Goal: Feedback & Contribution: Submit feedback/report problem

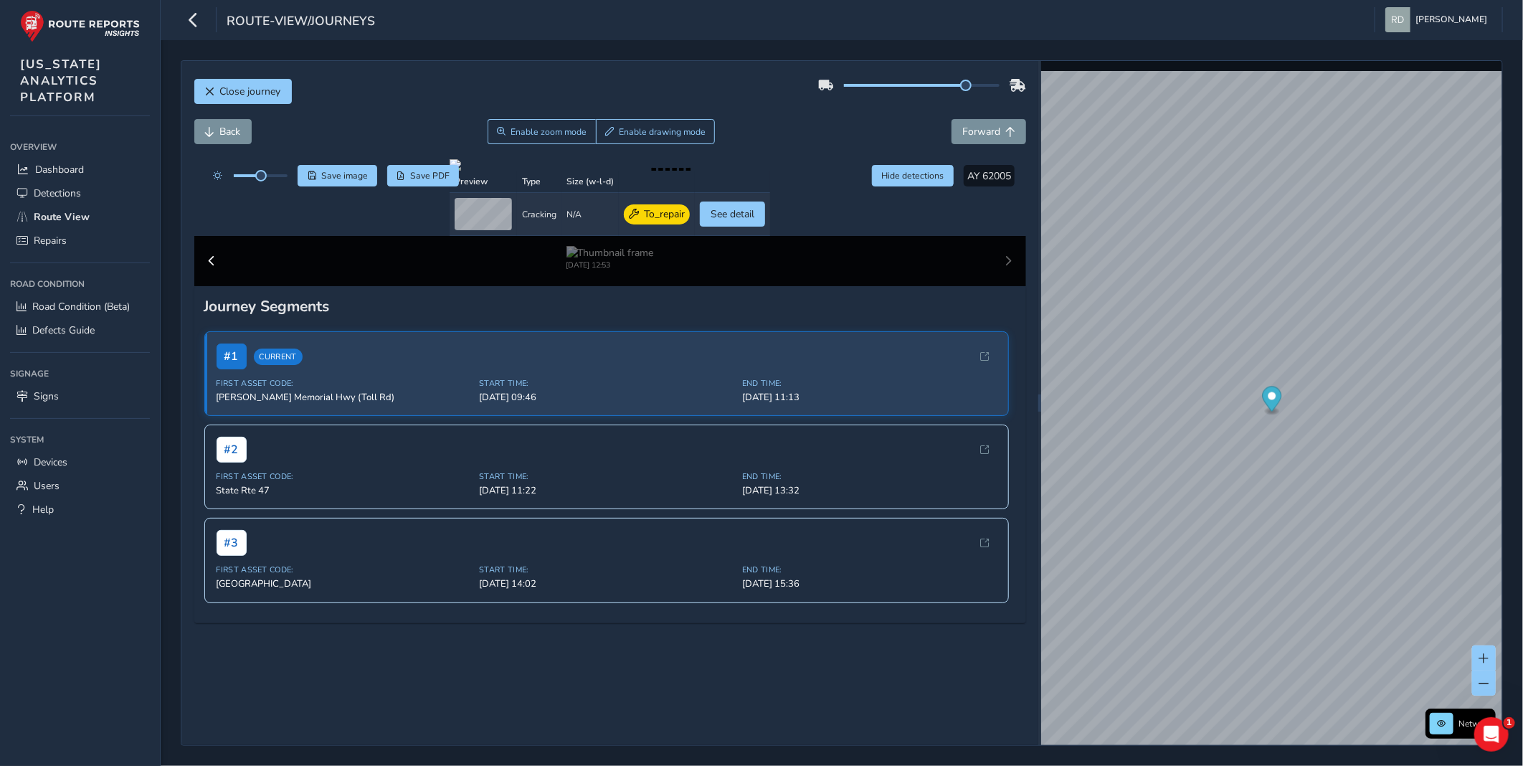
click at [467, 88] on div "Close journey" at bounding box center [610, 97] width 832 height 46
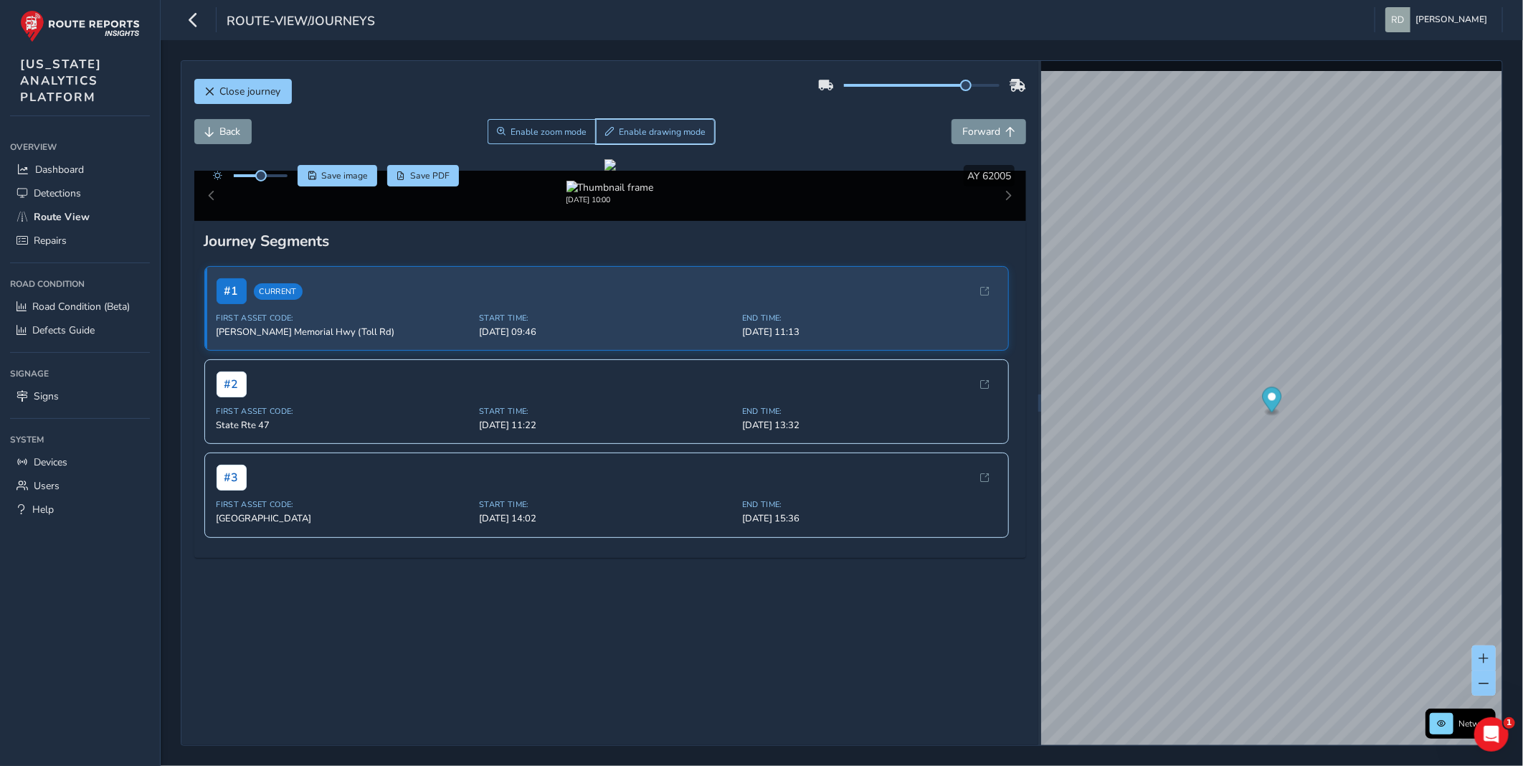
click at [681, 142] on button "Enable drawing mode" at bounding box center [656, 131] width 120 height 25
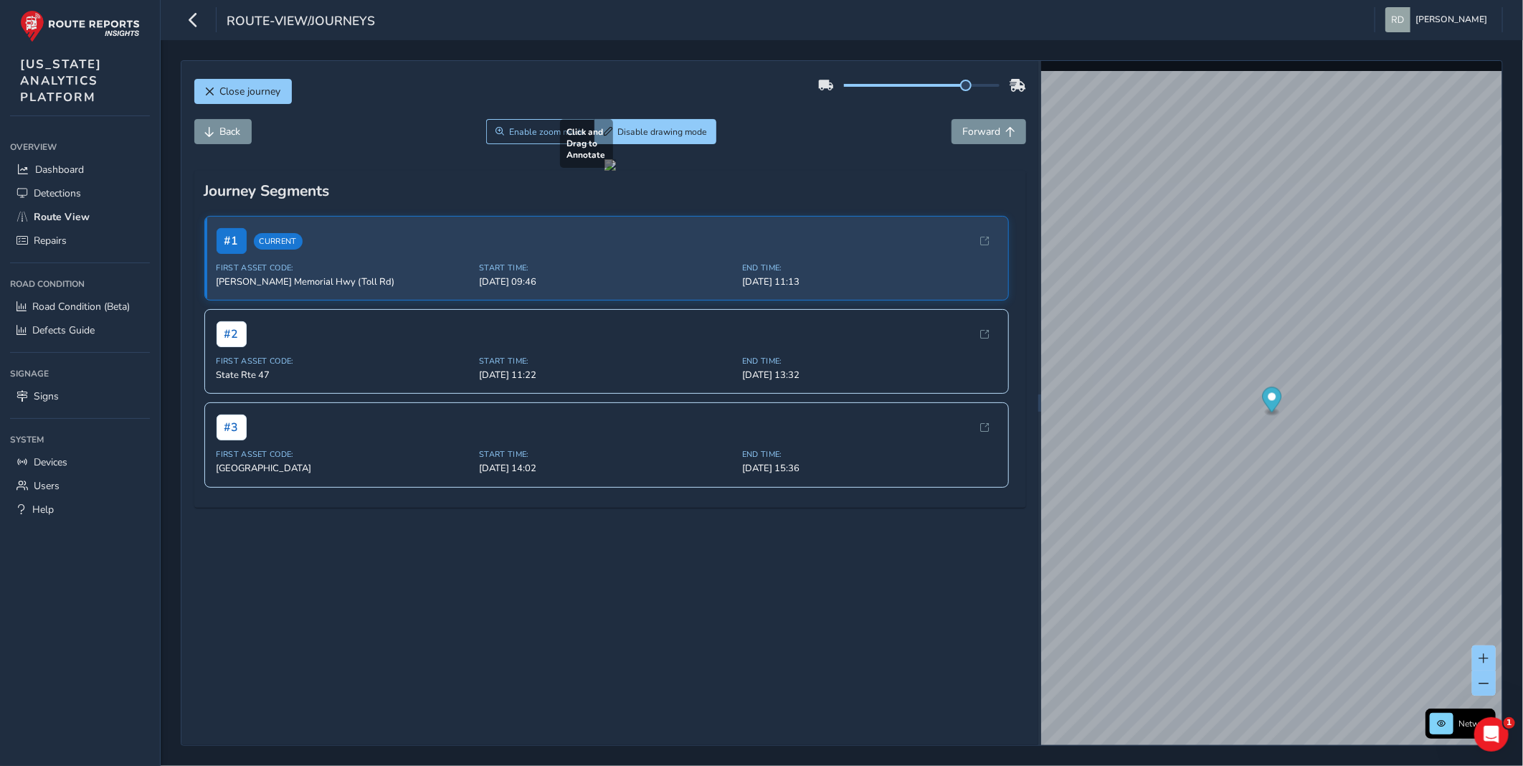
drag, startPoint x: 529, startPoint y: 446, endPoint x: 908, endPoint y: 508, distance: 384.4
click at [616, 171] on div at bounding box center [610, 164] width 11 height 11
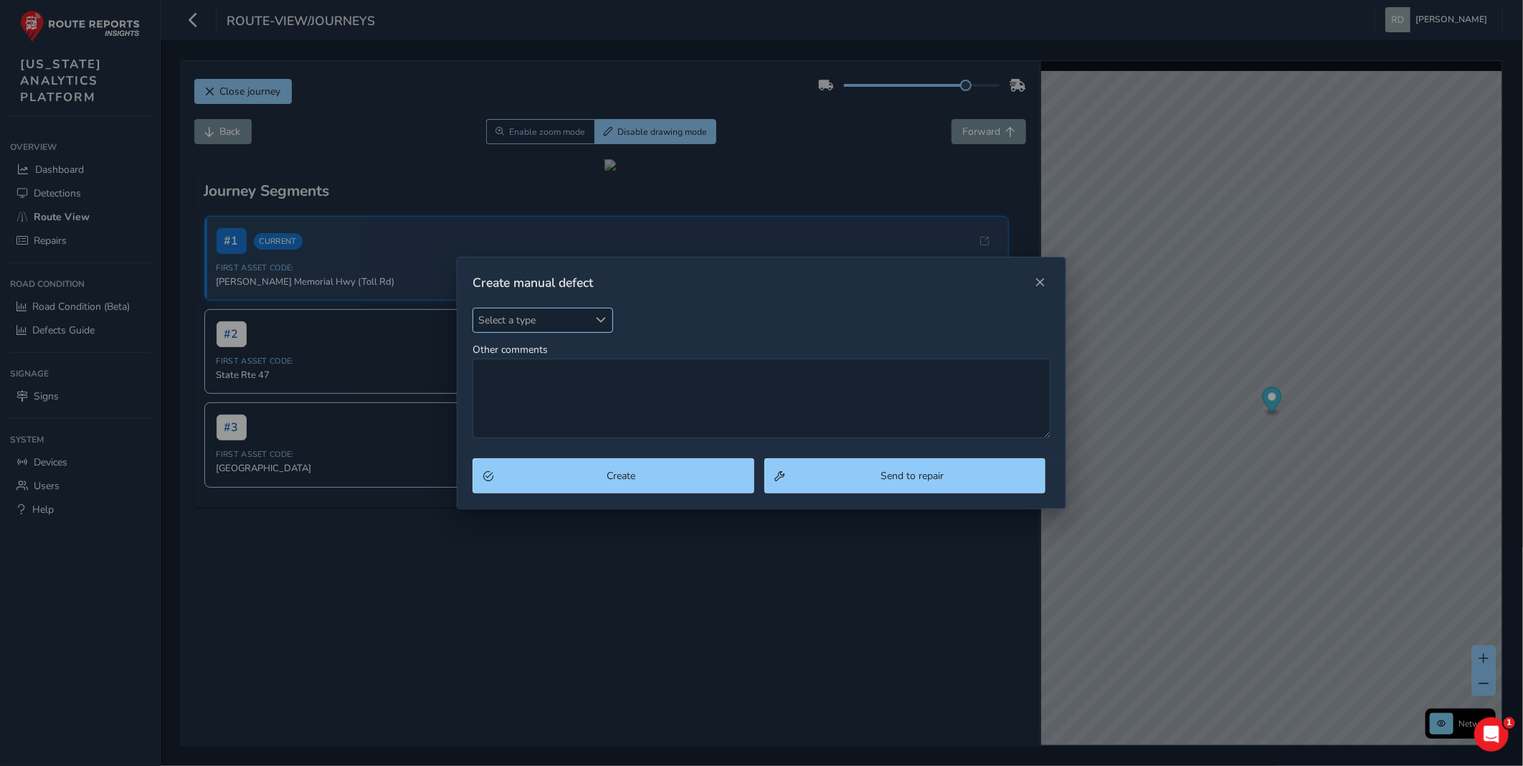
click at [586, 323] on span "Select a type" at bounding box center [530, 320] width 115 height 24
type input "pot"
click at [501, 381] on li "Pothole" at bounding box center [557, 386] width 169 height 24
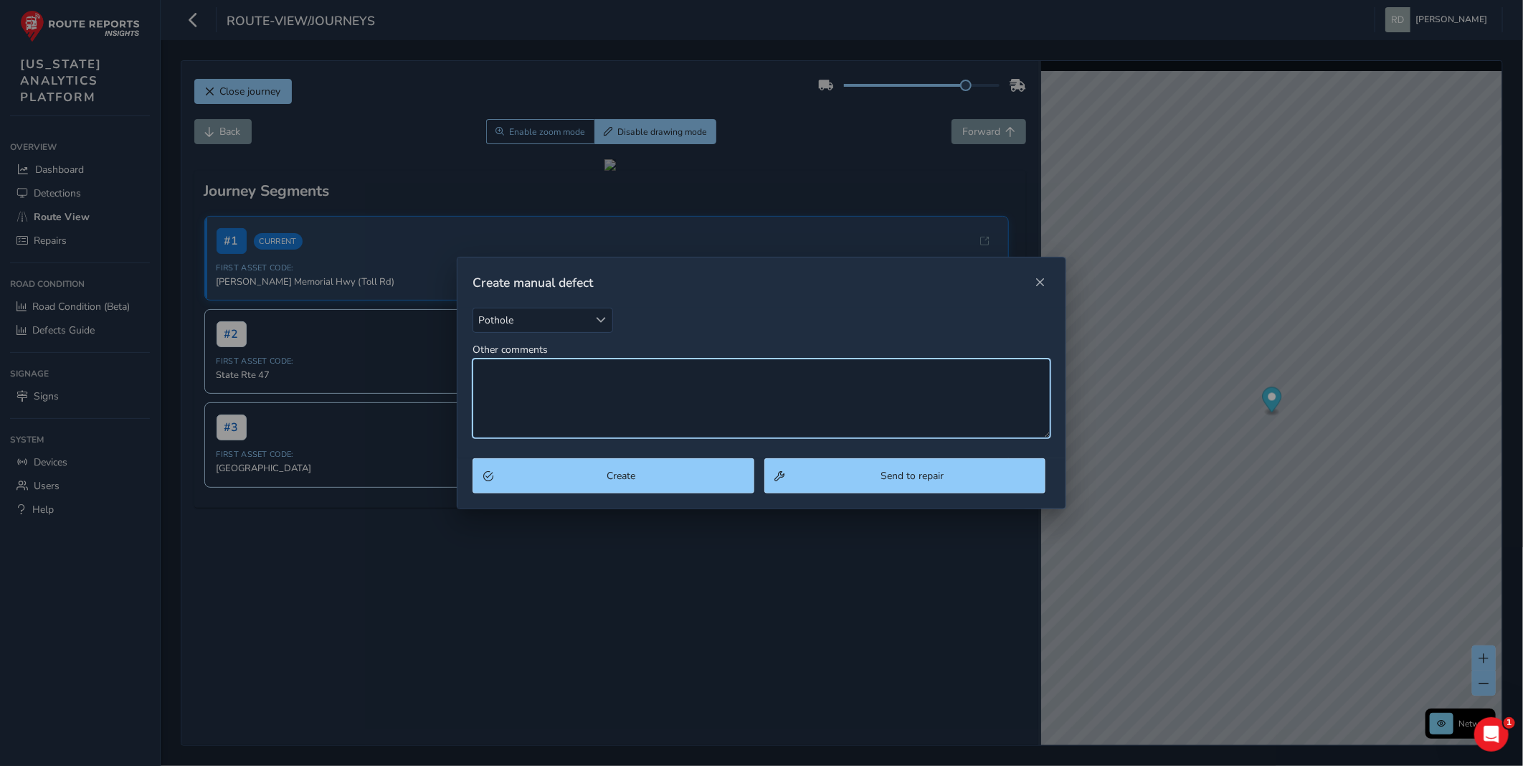
click at [532, 381] on textarea "Other comments" at bounding box center [762, 399] width 578 height 80
type textarea "Spalling patch"
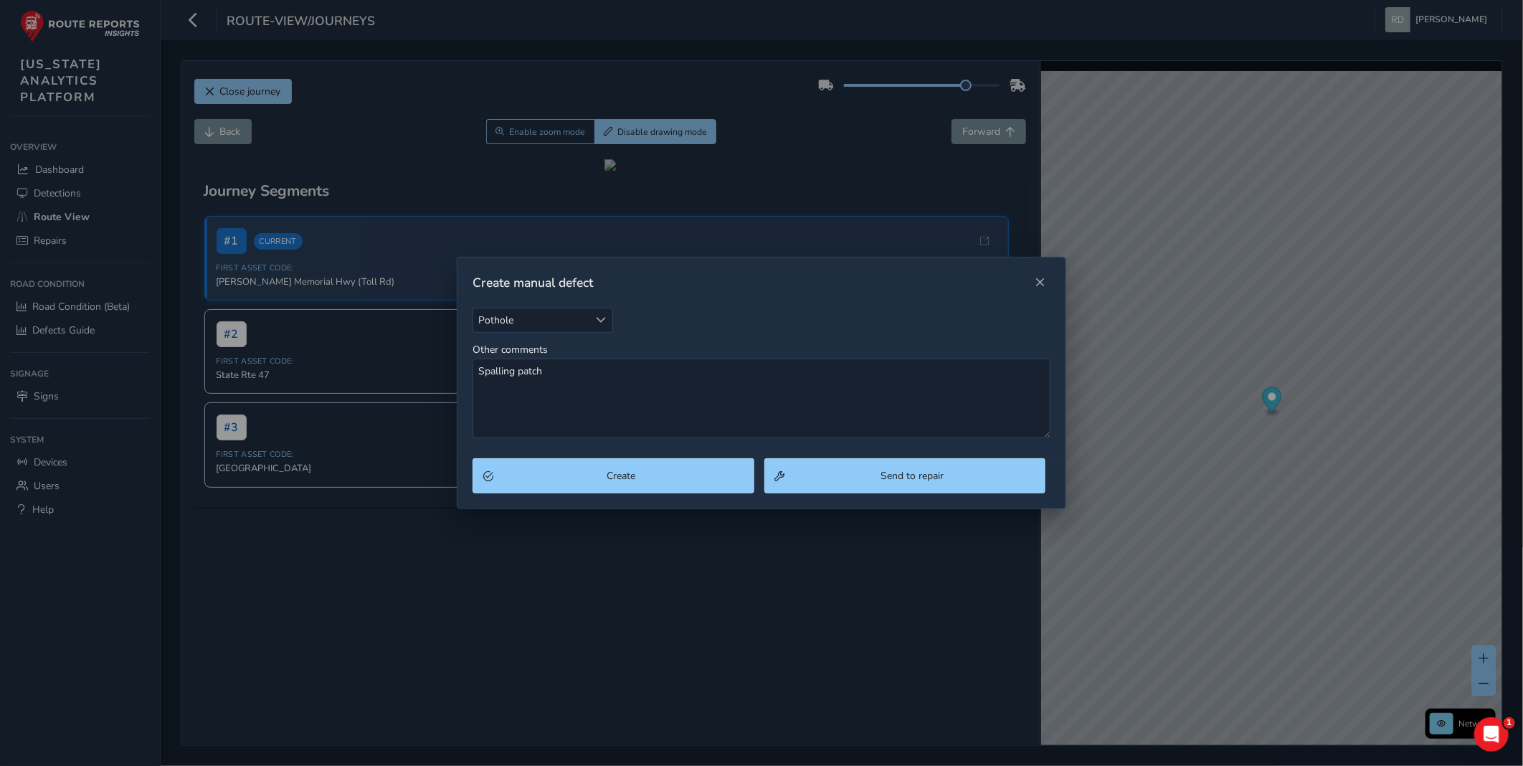
click at [648, 499] on div "Create Send to repair" at bounding box center [762, 483] width 608 height 50
click at [648, 498] on div "Create Send to repair" at bounding box center [762, 483] width 608 height 50
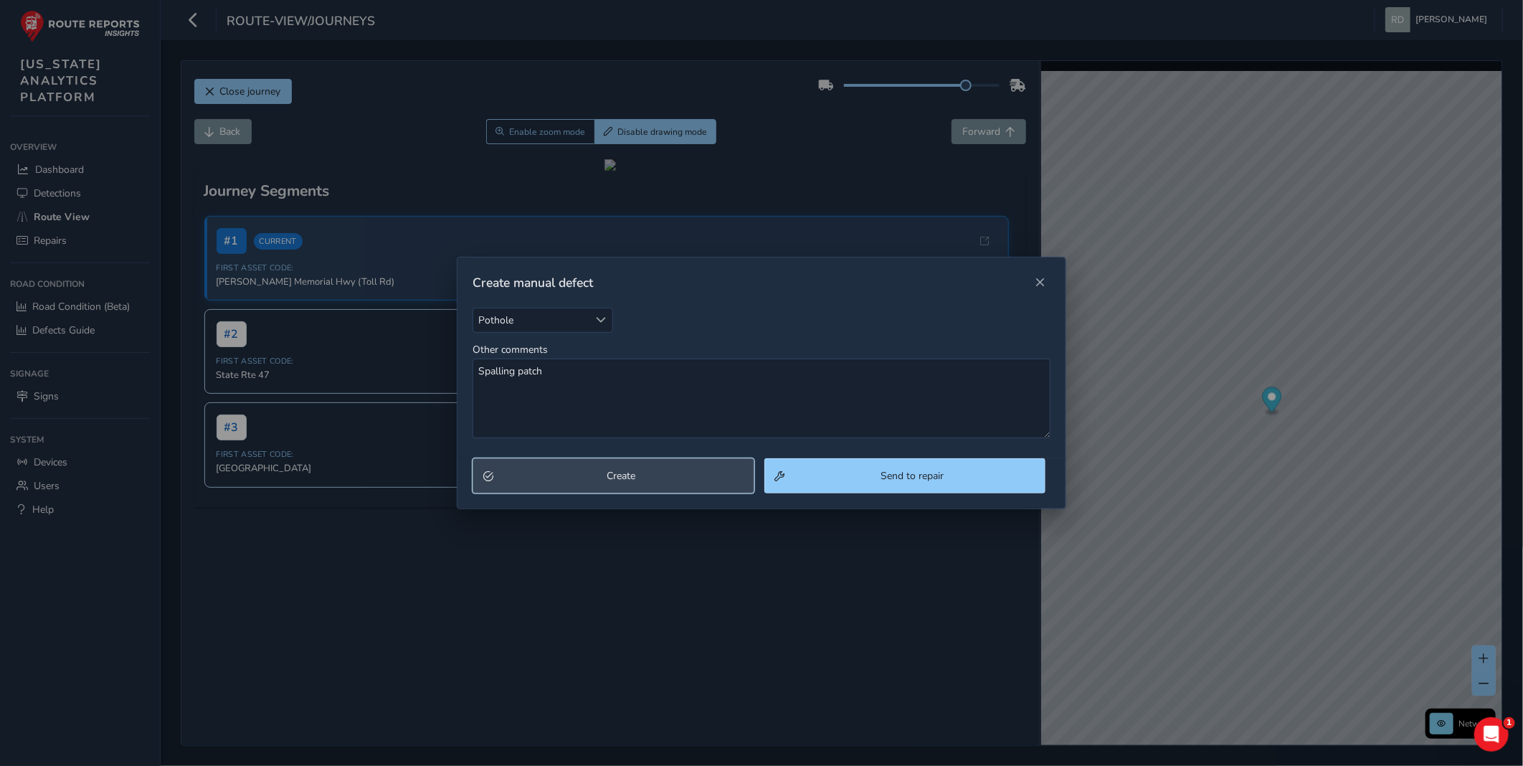
click at [648, 491] on button "Create" at bounding box center [613, 475] width 281 height 35
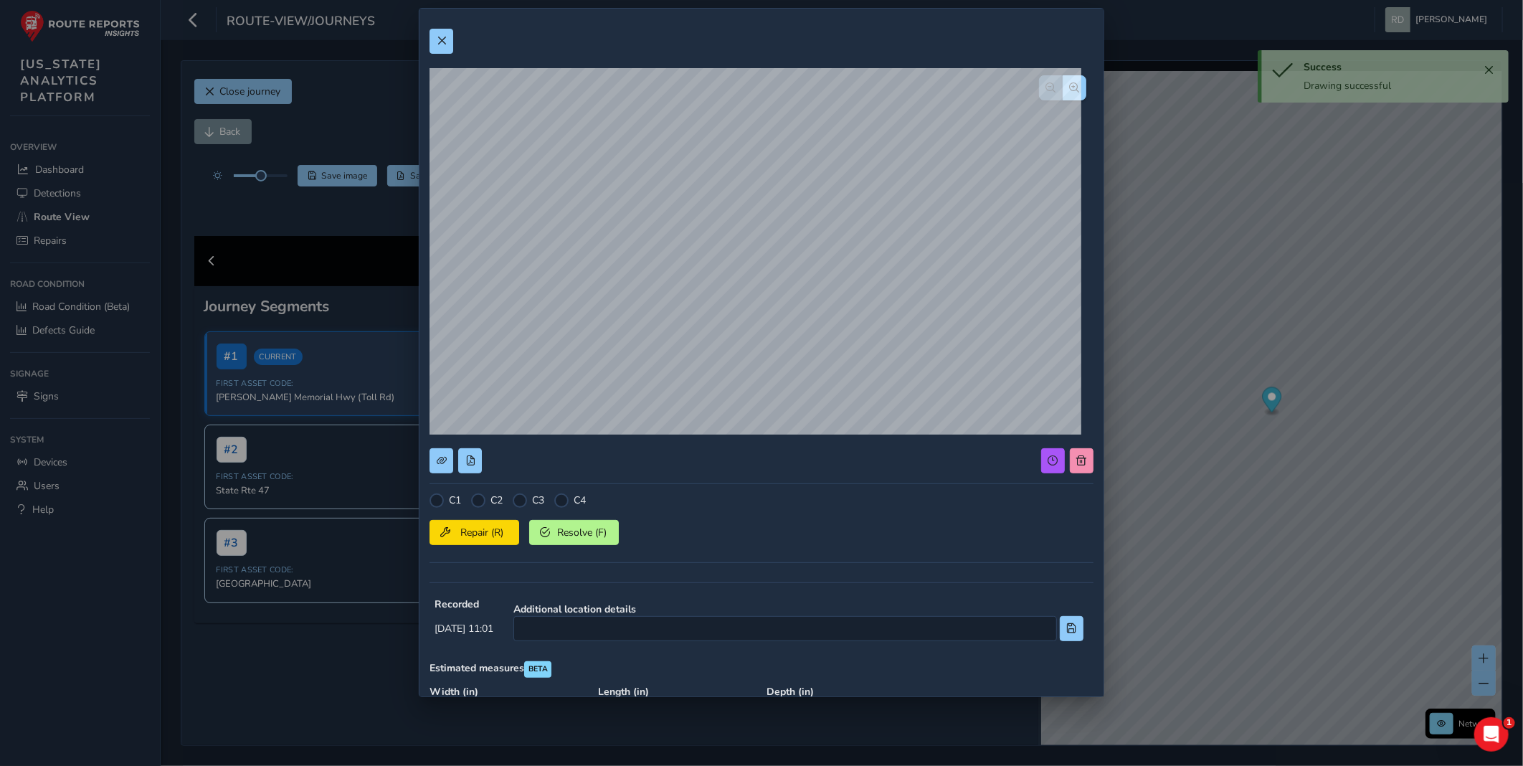
click at [477, 508] on div "C1 C2 C3 C4 Repair (R) Resolve (F)" at bounding box center [762, 532] width 664 height 79
click at [479, 503] on div at bounding box center [478, 500] width 14 height 14
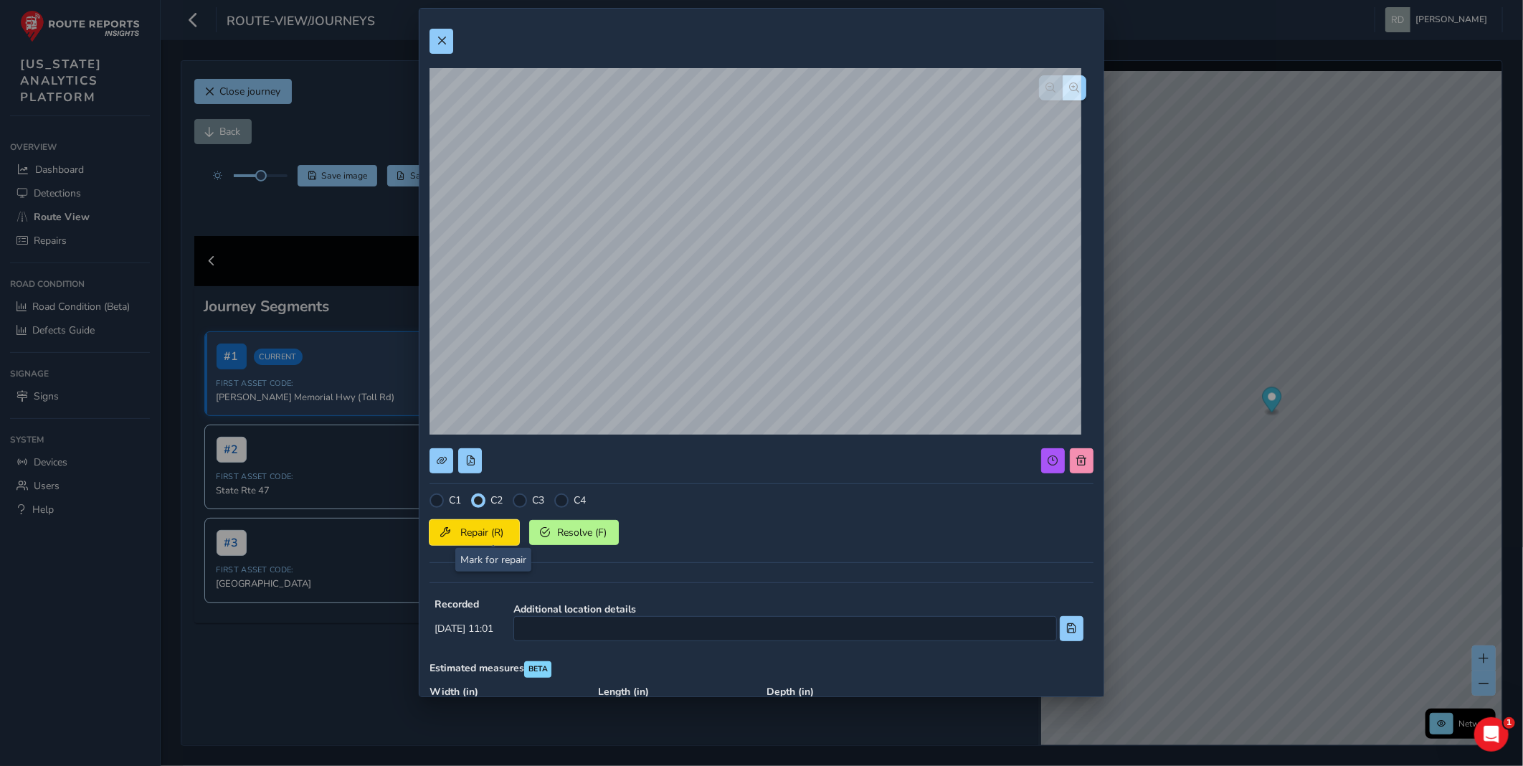
click at [489, 529] on span "Repair (R)" at bounding box center [481, 533] width 53 height 14
click at [443, 53] on button at bounding box center [442, 41] width 24 height 25
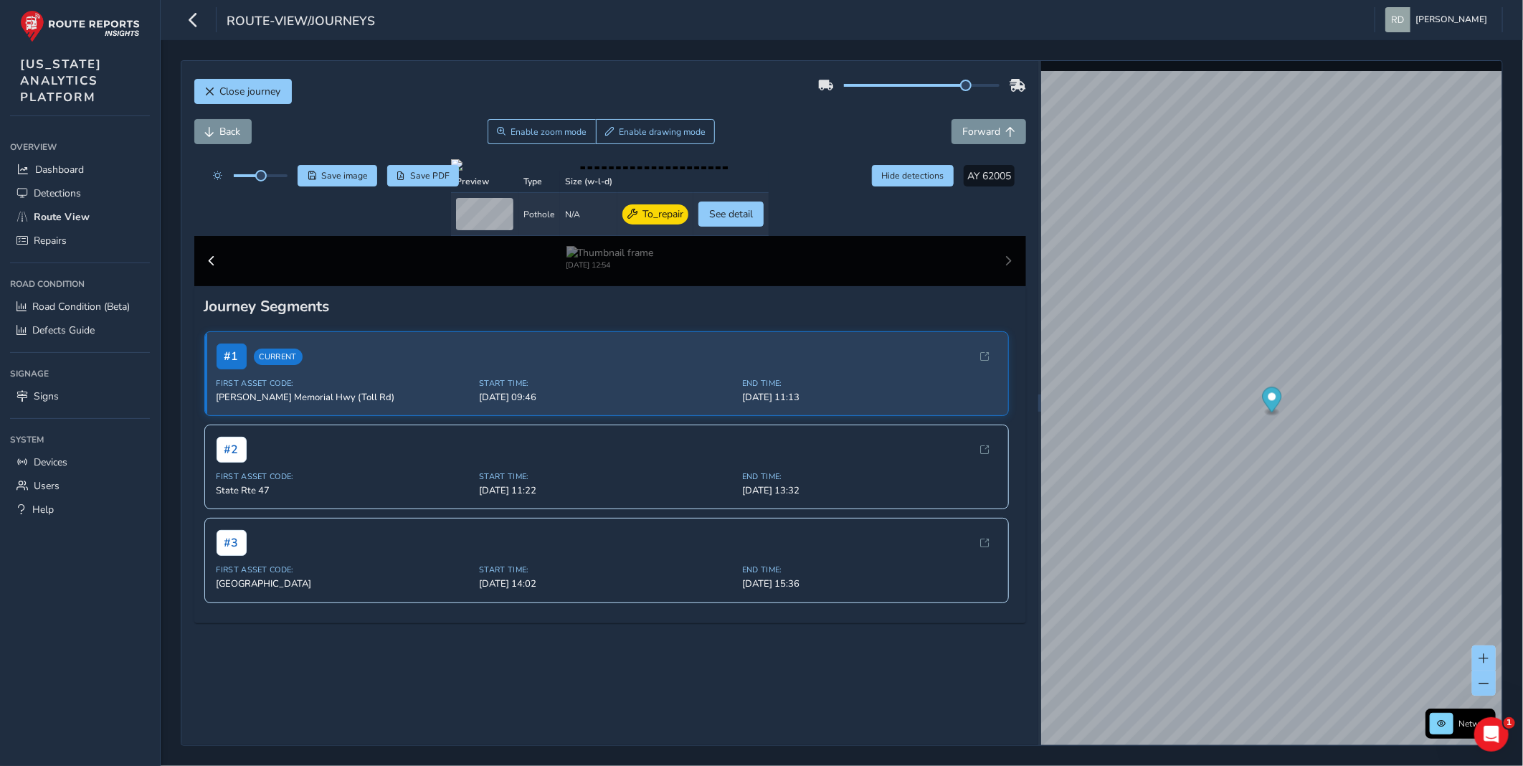
click at [778, 133] on div "Back Enable zoom mode Enable drawing mode Forward" at bounding box center [610, 131] width 832 height 25
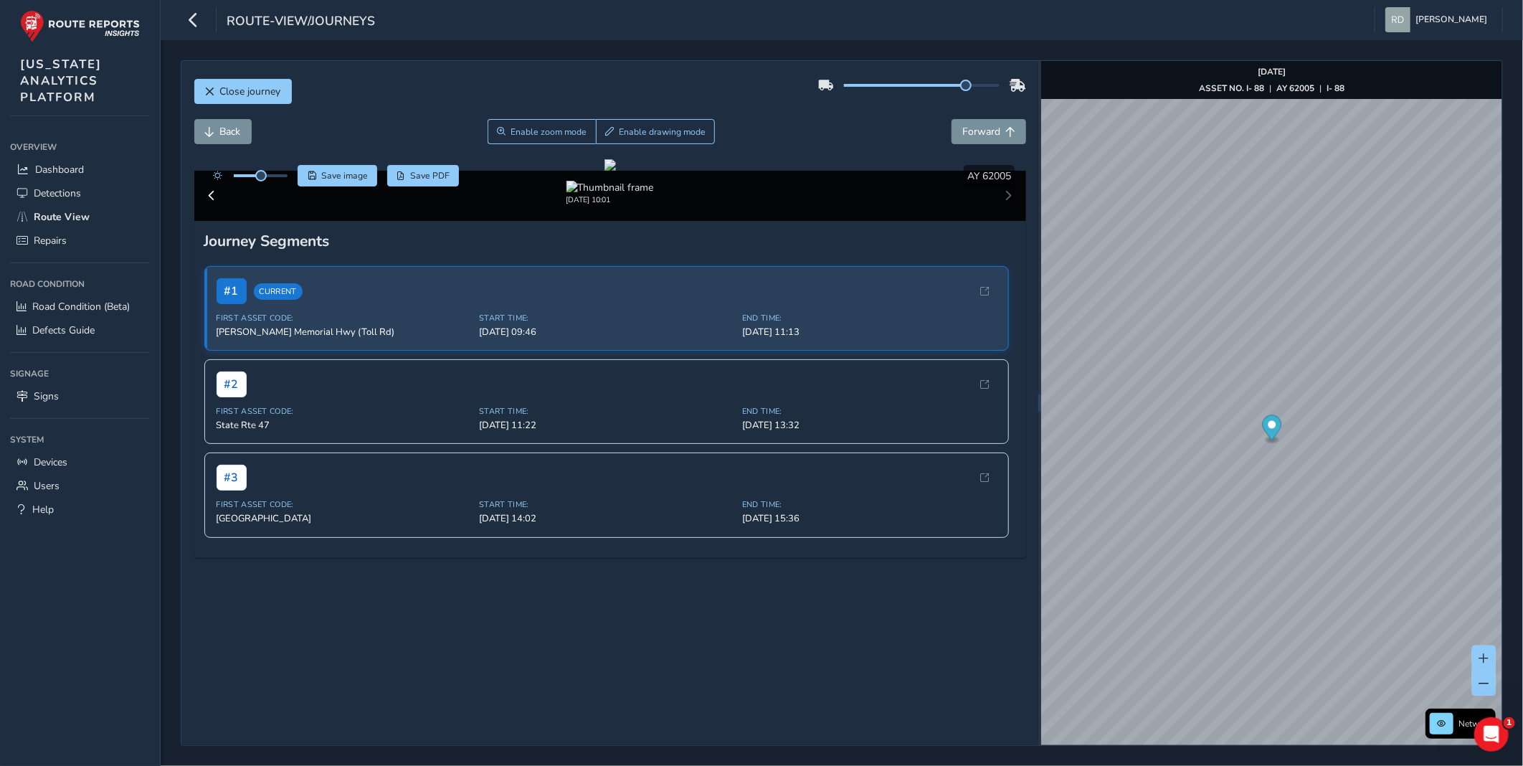
click at [835, 130] on div "Back Enable zoom mode Enable drawing mode Forward" at bounding box center [610, 131] width 832 height 25
drag, startPoint x: 705, startPoint y: 128, endPoint x: 698, endPoint y: 132, distance: 8.4
click at [704, 130] on button "Enable drawing mode" at bounding box center [656, 131] width 120 height 25
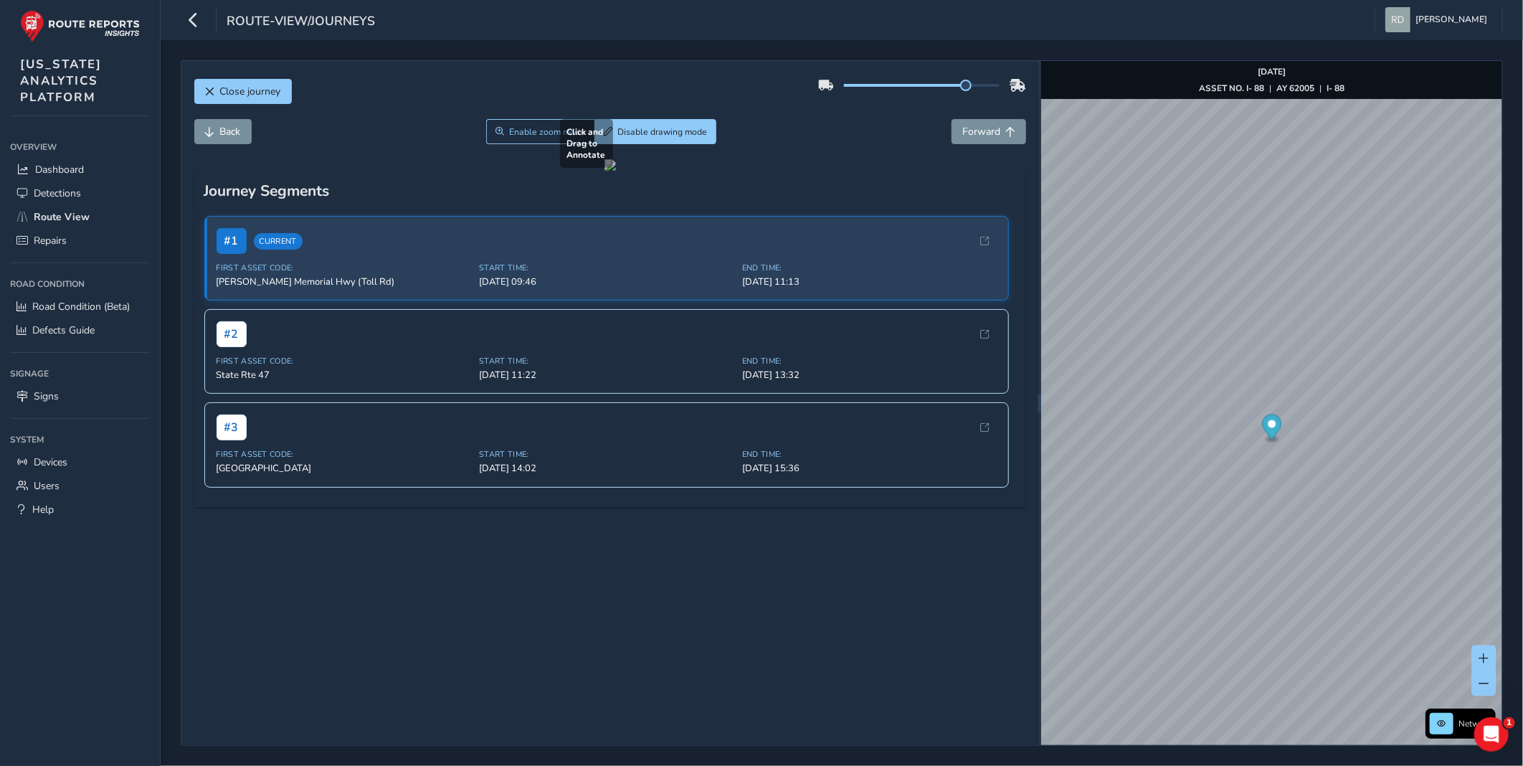
drag, startPoint x: 240, startPoint y: 497, endPoint x: 862, endPoint y: 519, distance: 622.2
click at [616, 171] on div at bounding box center [610, 164] width 11 height 11
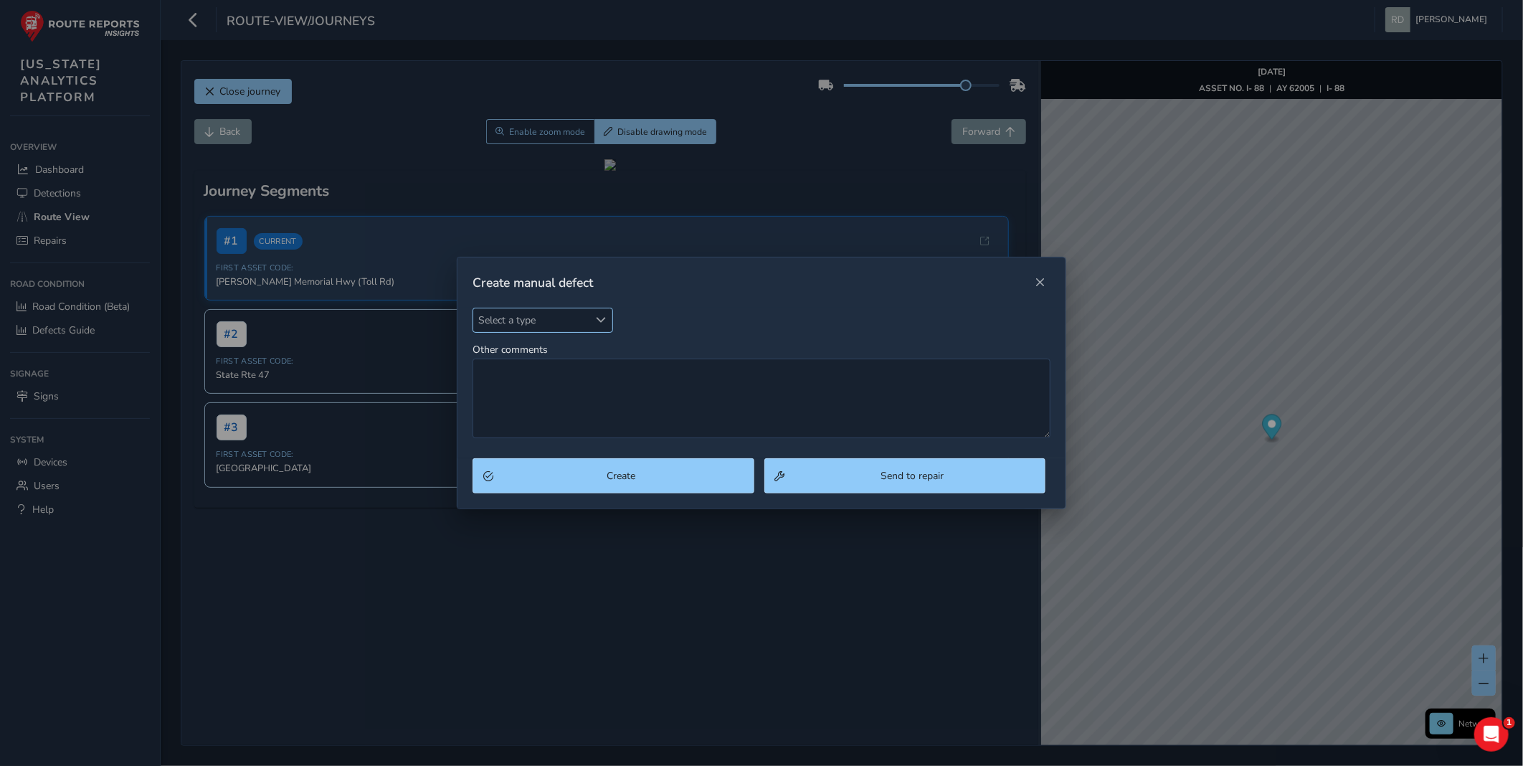
click at [577, 331] on span "Select a type" at bounding box center [530, 320] width 115 height 24
type input "p"
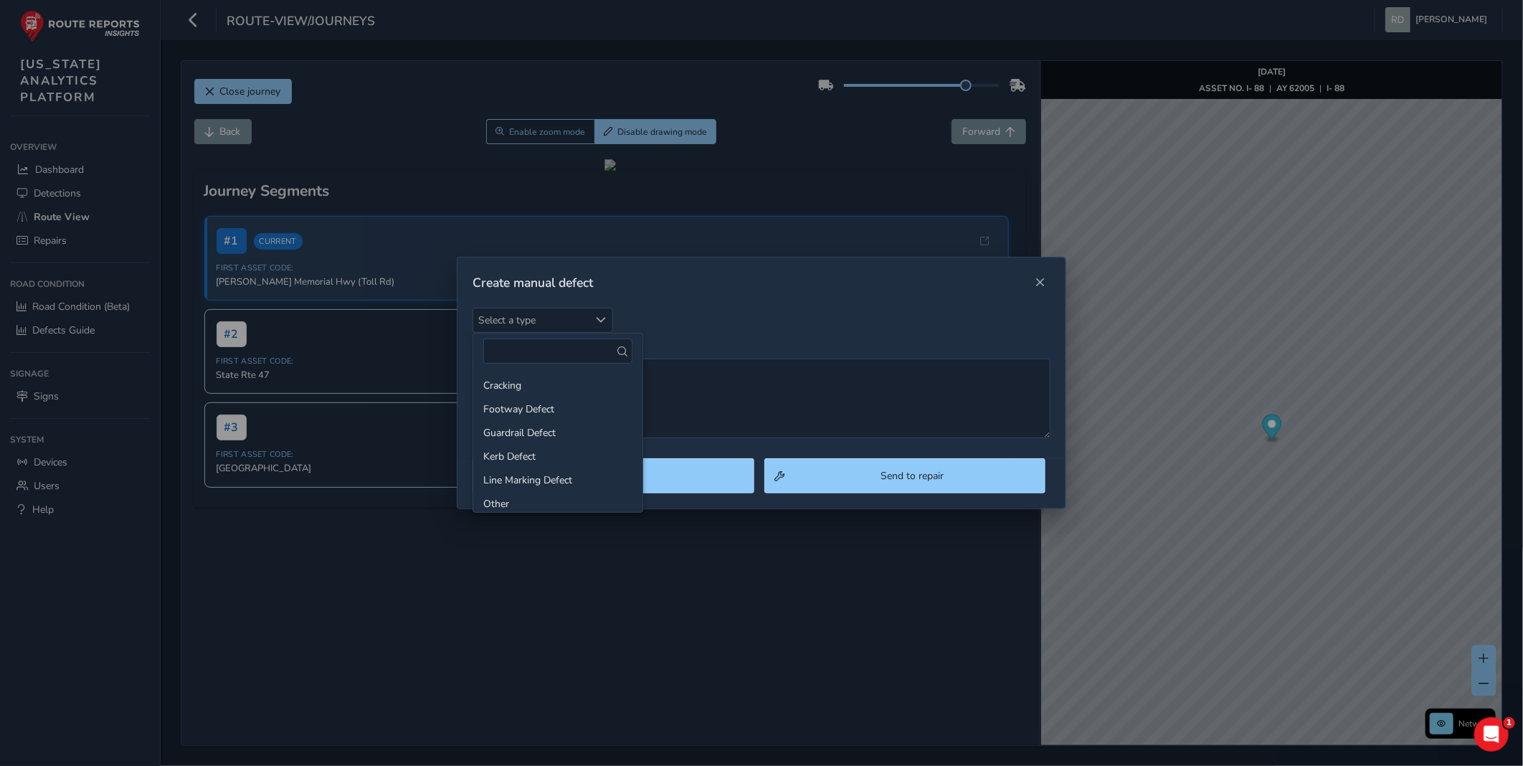
type input "p"
type input "o"
type input "p"
drag, startPoint x: 492, startPoint y: 406, endPoint x: 558, endPoint y: 407, distance: 66.0
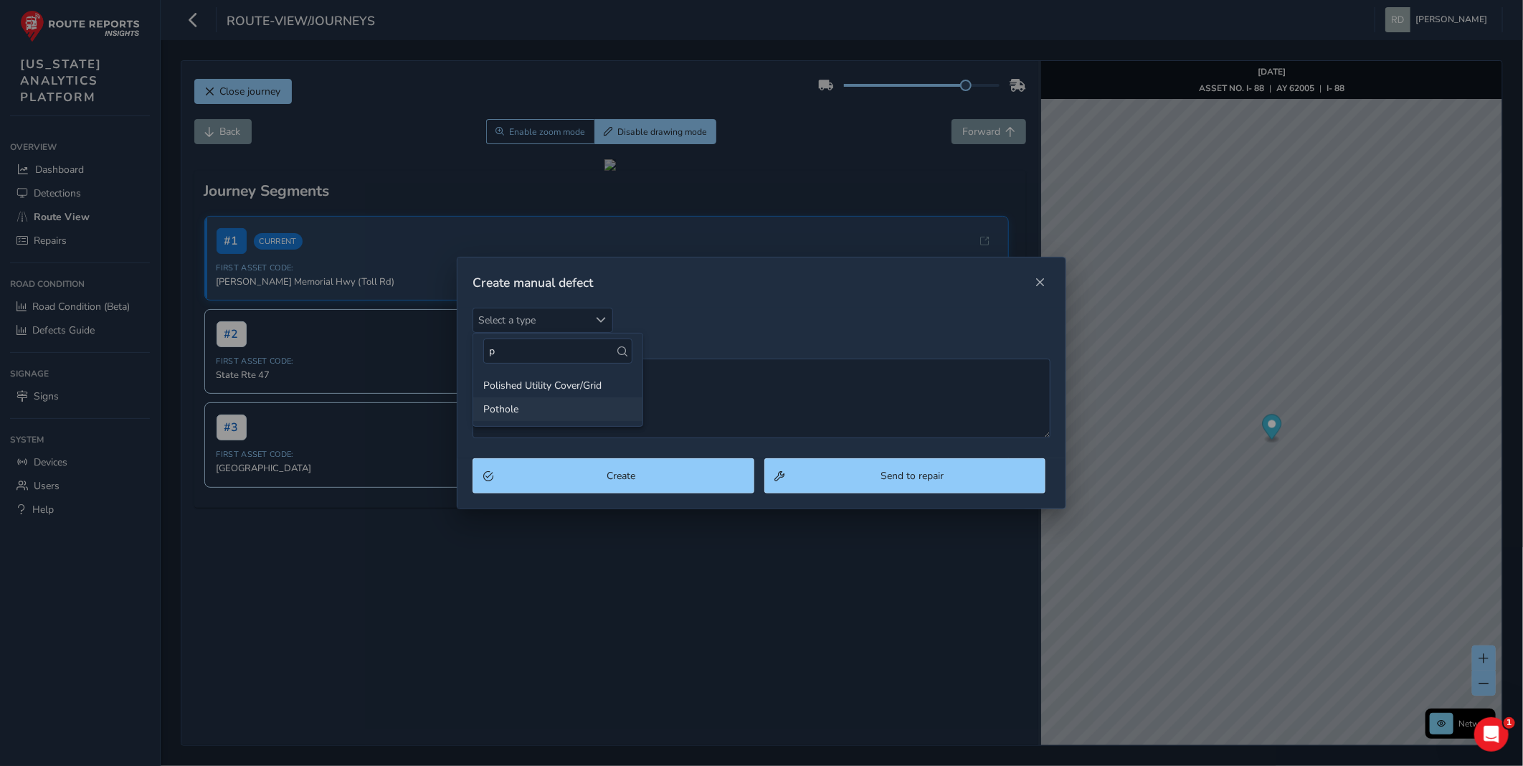
click at [496, 407] on li "Pothole" at bounding box center [557, 409] width 169 height 24
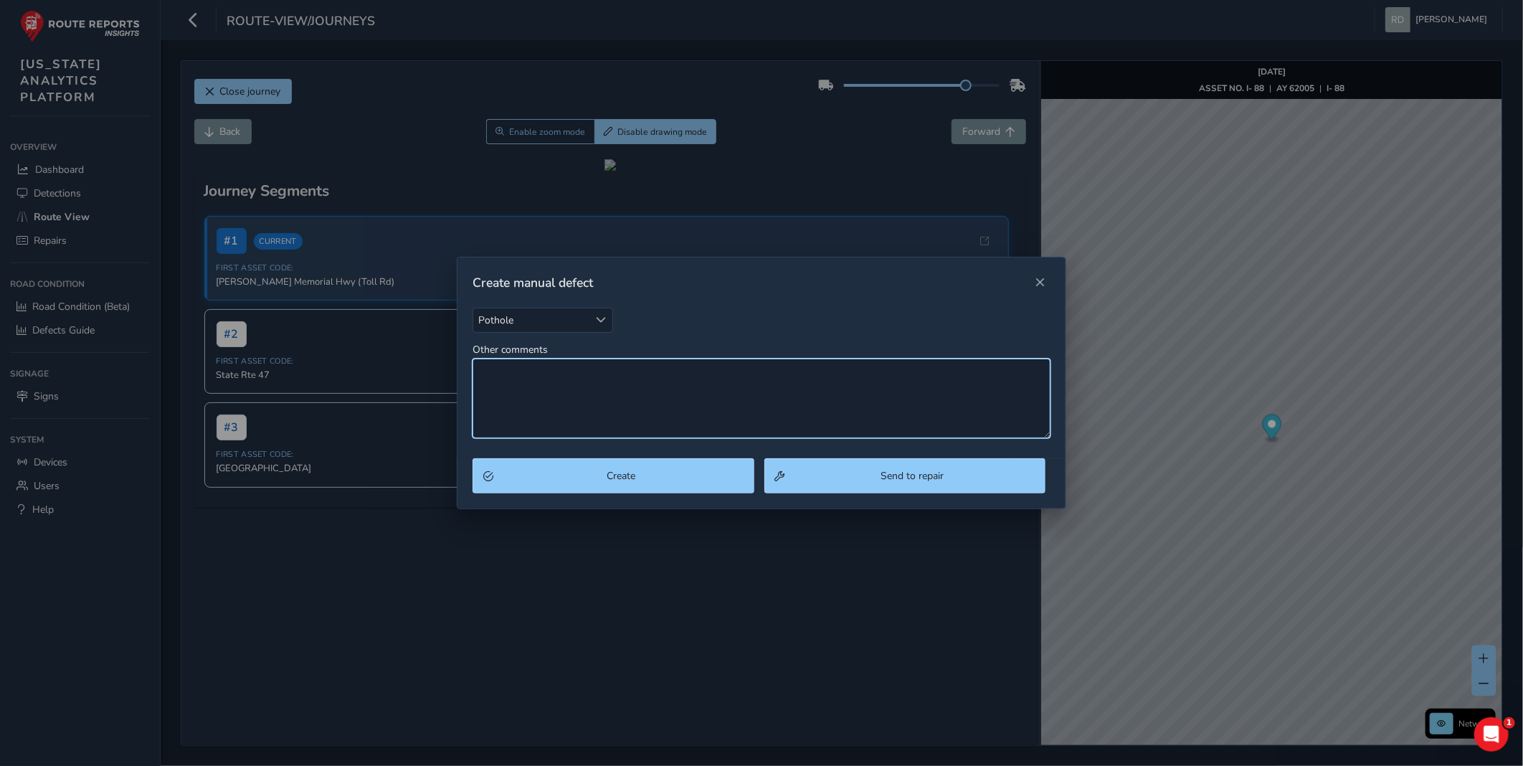
click at [558, 407] on textarea "Other comments" at bounding box center [762, 399] width 578 height 80
click at [521, 364] on textarea "Spalling patch" at bounding box center [762, 399] width 578 height 80
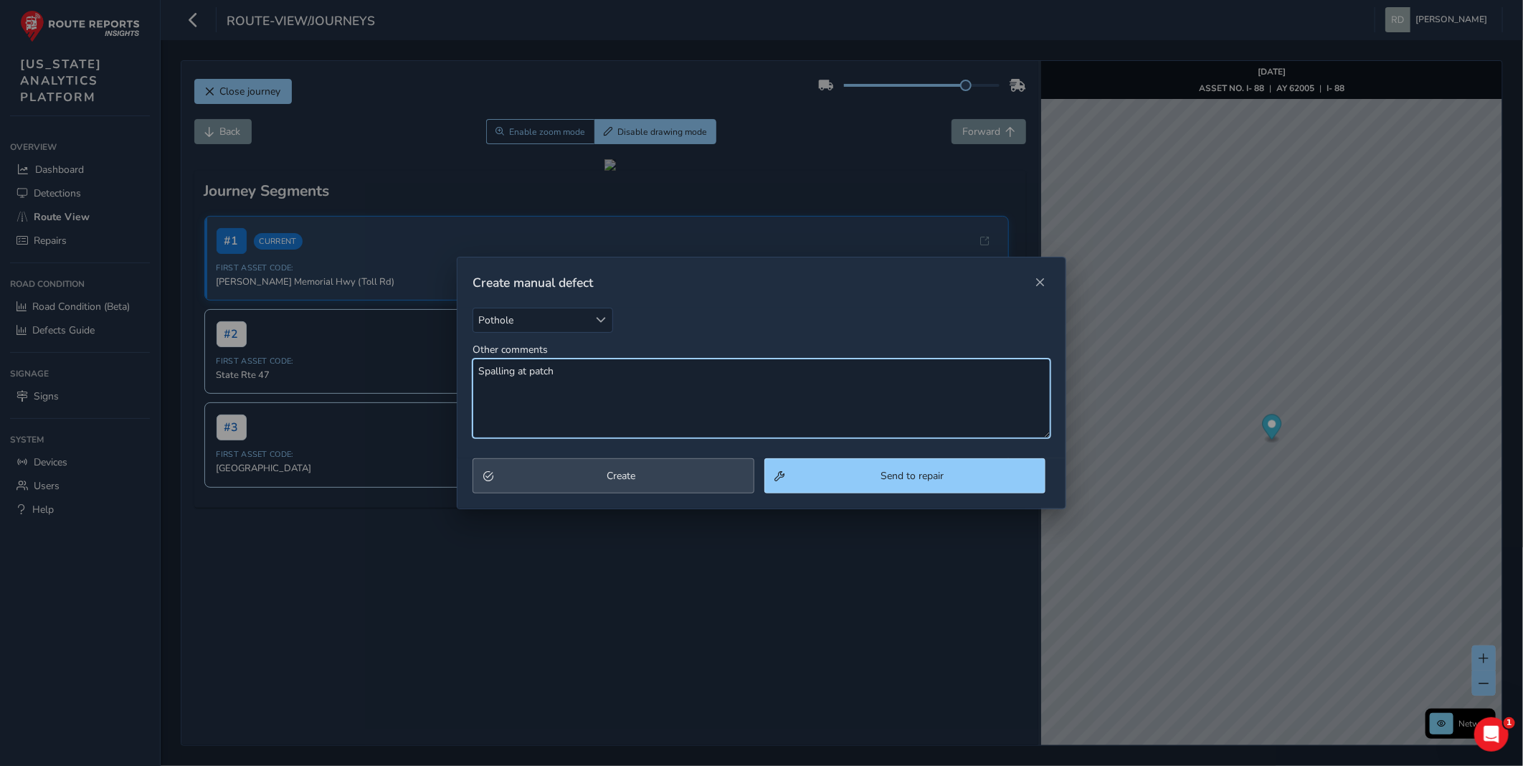
type textarea "Spalling at patch"
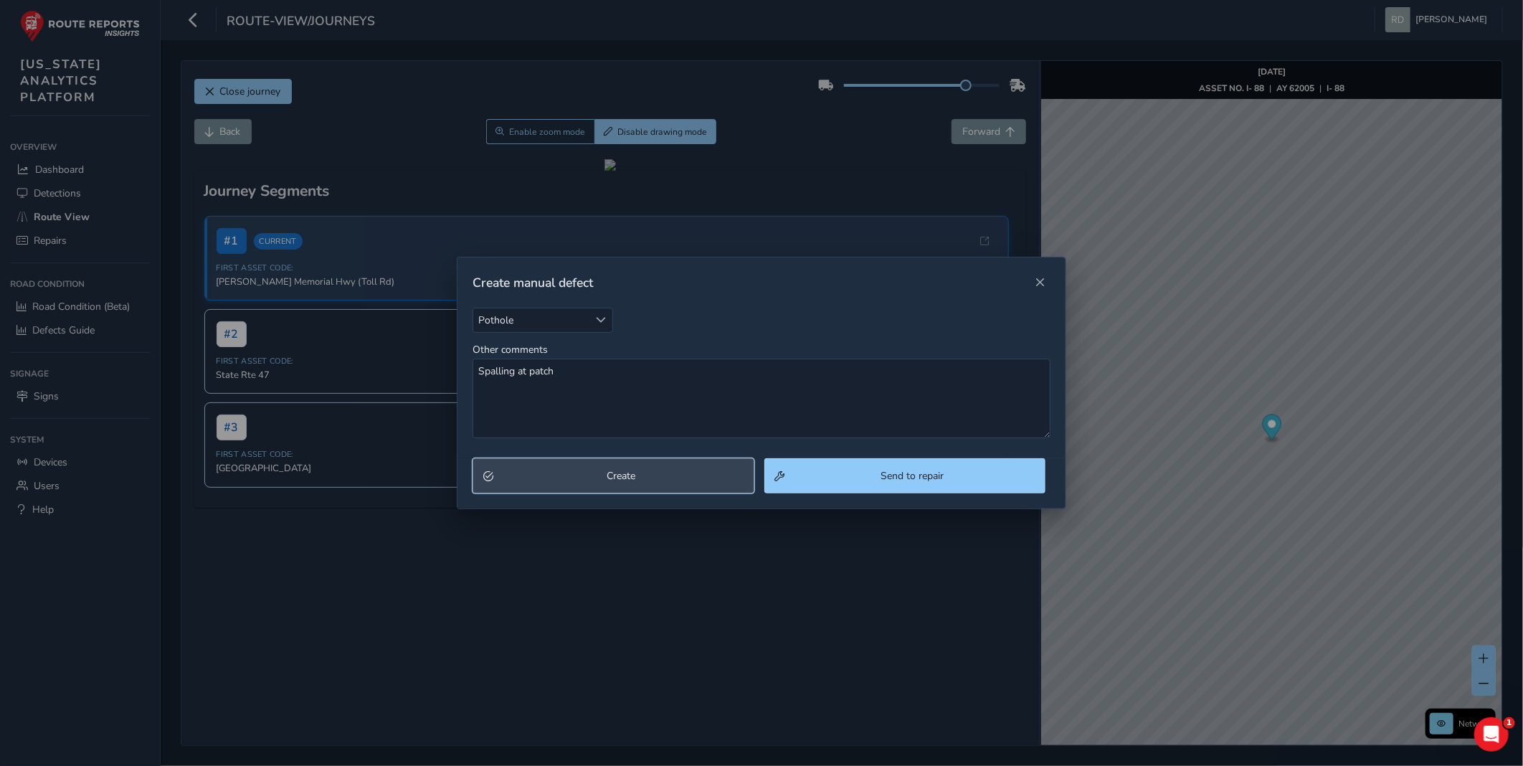
click at [724, 489] on button "Create" at bounding box center [613, 475] width 281 height 35
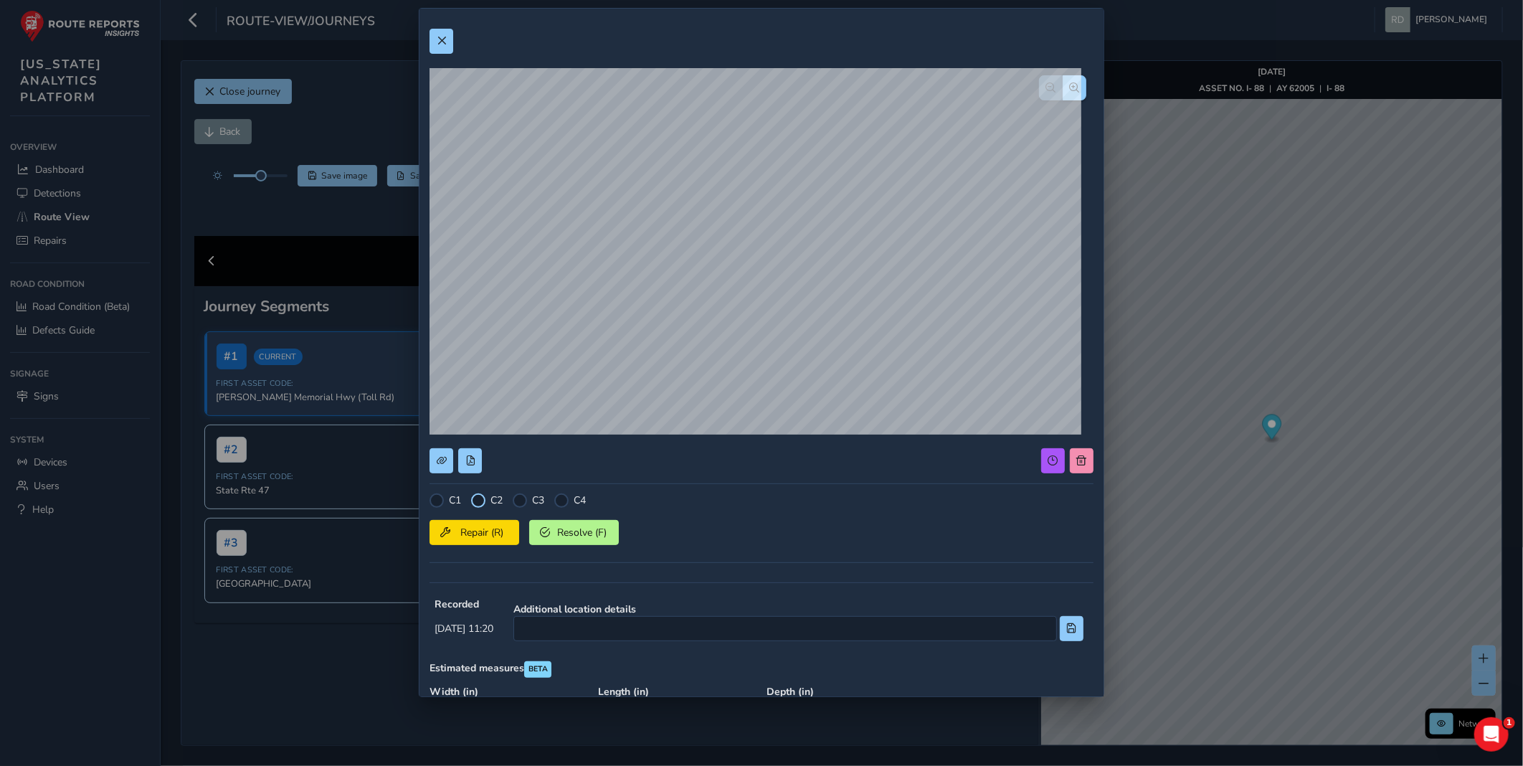
click at [481, 502] on div at bounding box center [478, 500] width 14 height 14
click at [464, 534] on span "Repair (R)" at bounding box center [481, 533] width 53 height 14
click at [446, 38] on span at bounding box center [442, 41] width 10 height 10
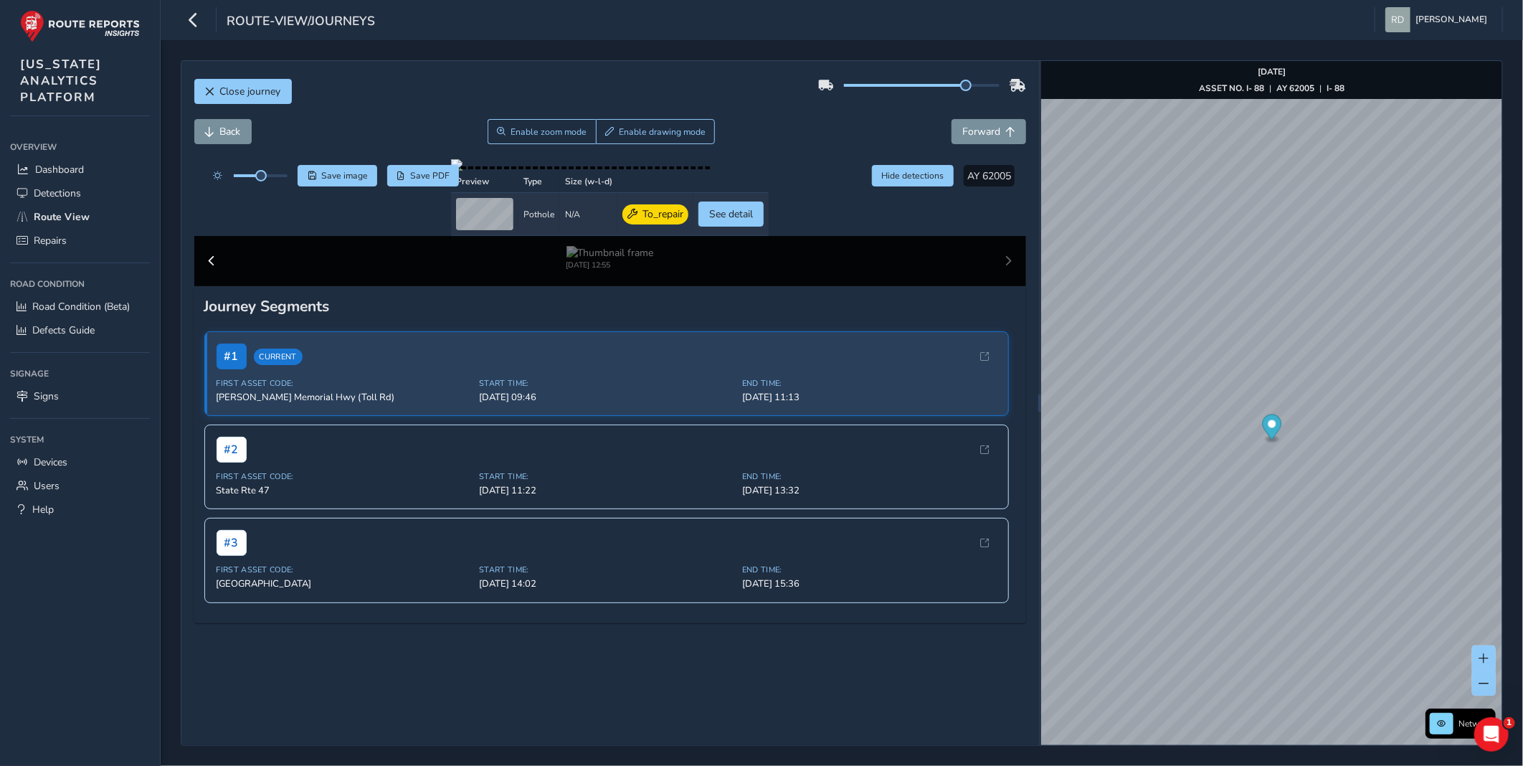
click at [483, 105] on div "Close journey" at bounding box center [610, 97] width 832 height 46
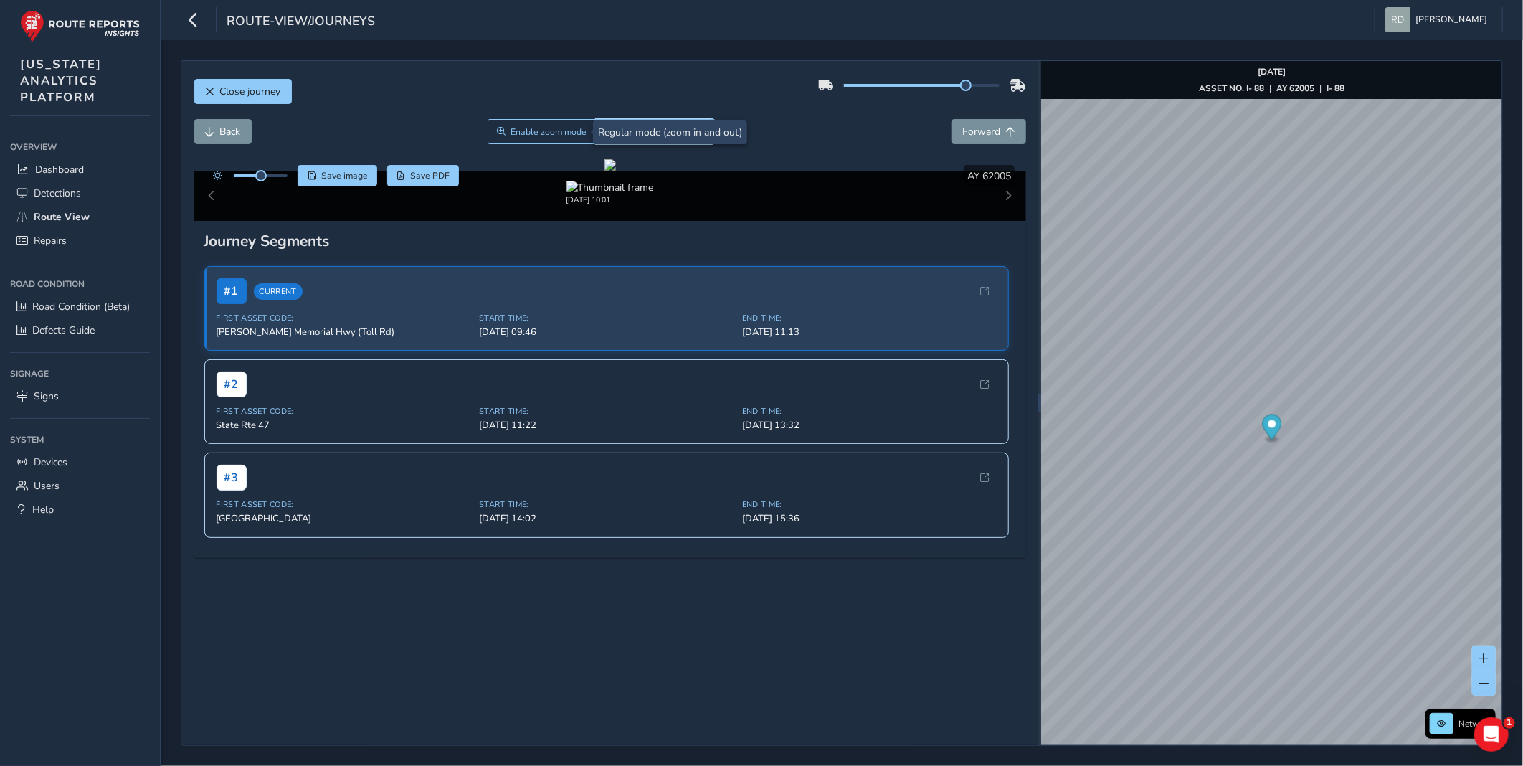
click at [619, 132] on span "Enable drawing mode" at bounding box center [662, 131] width 87 height 11
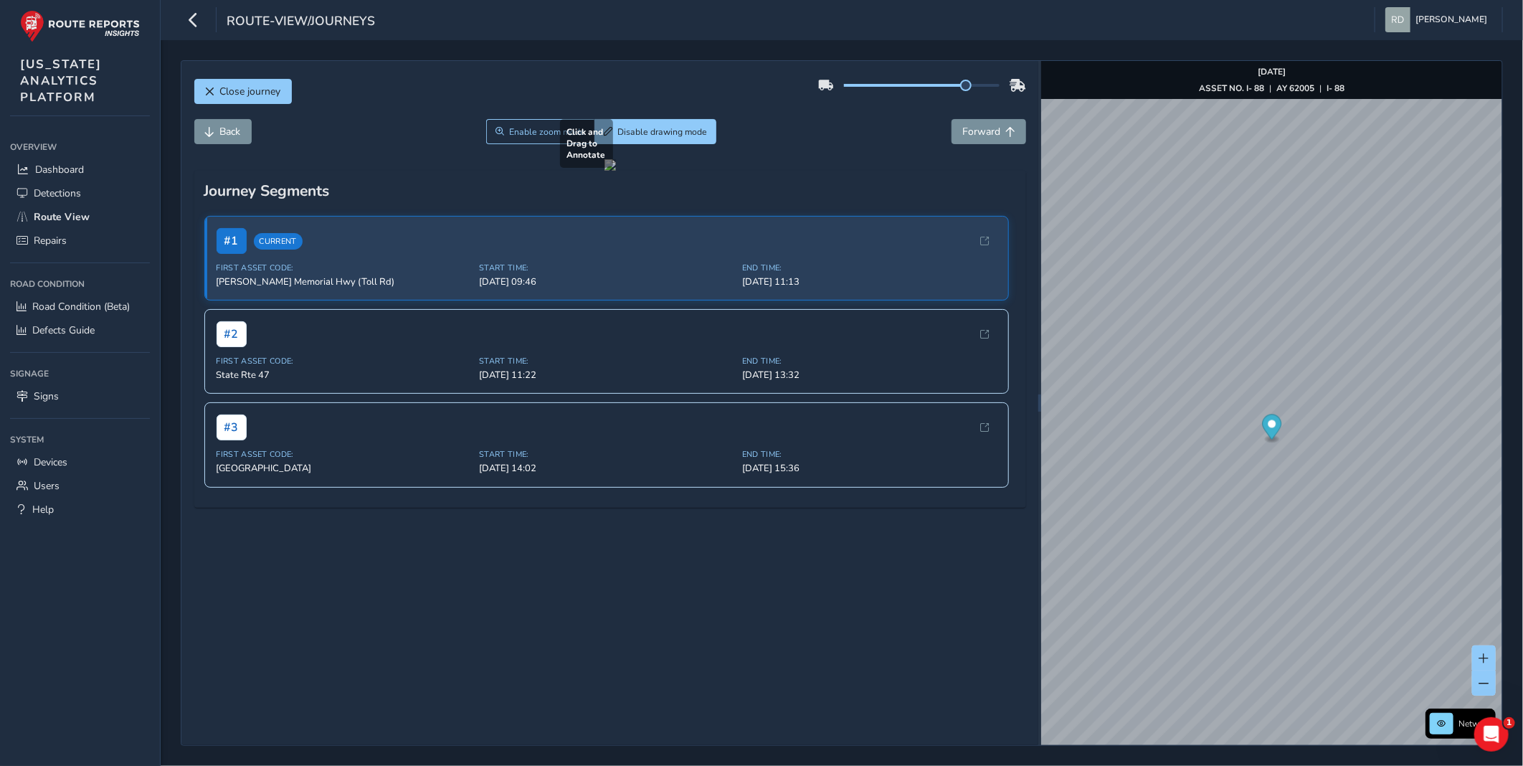
drag, startPoint x: 313, startPoint y: 486, endPoint x: 400, endPoint y: 537, distance: 101.2
click at [605, 171] on div at bounding box center [610, 164] width 11 height 11
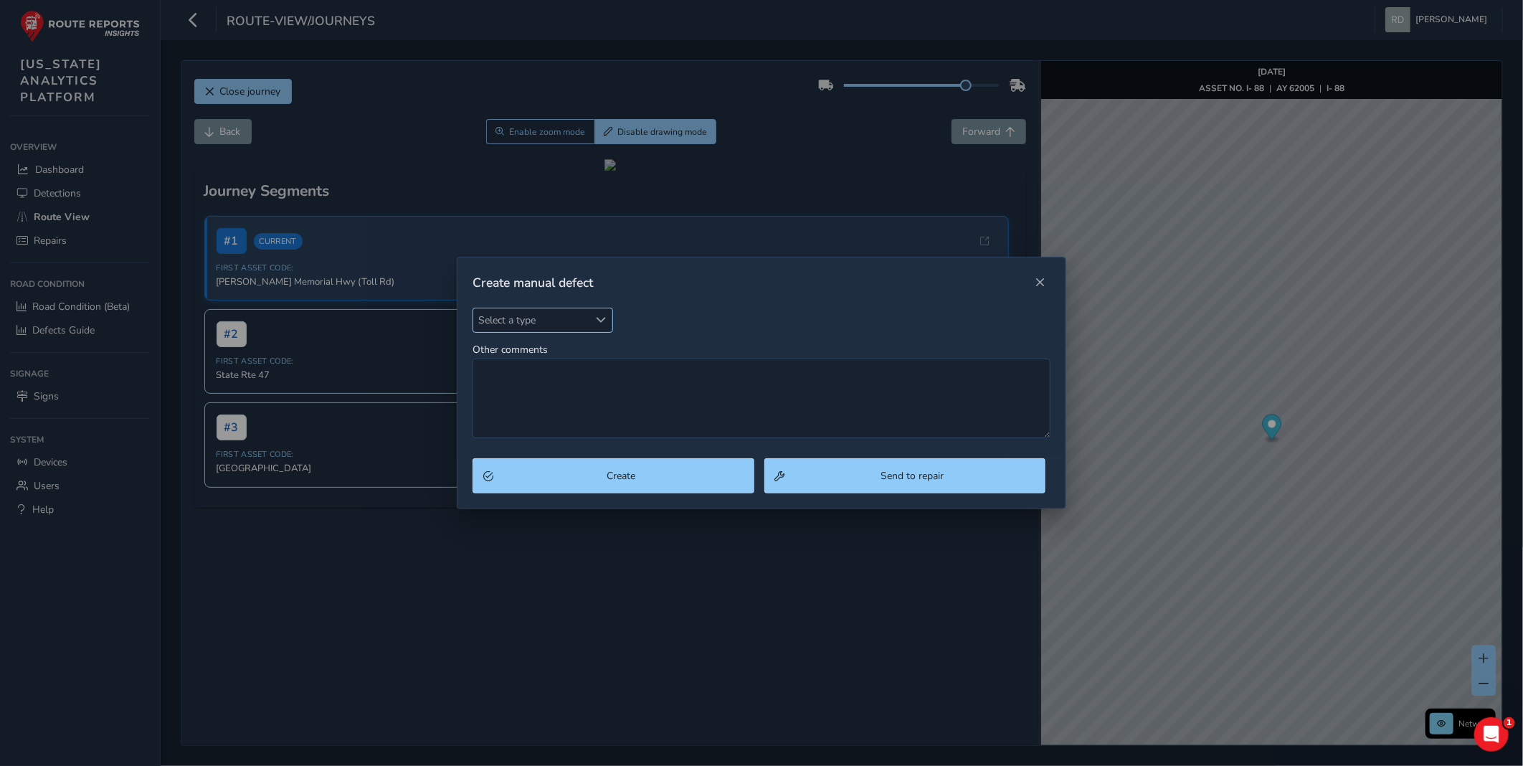
click at [564, 321] on span "Select a type" at bounding box center [530, 320] width 115 height 24
type input "pot"
click at [552, 392] on li "Pothole" at bounding box center [557, 386] width 169 height 24
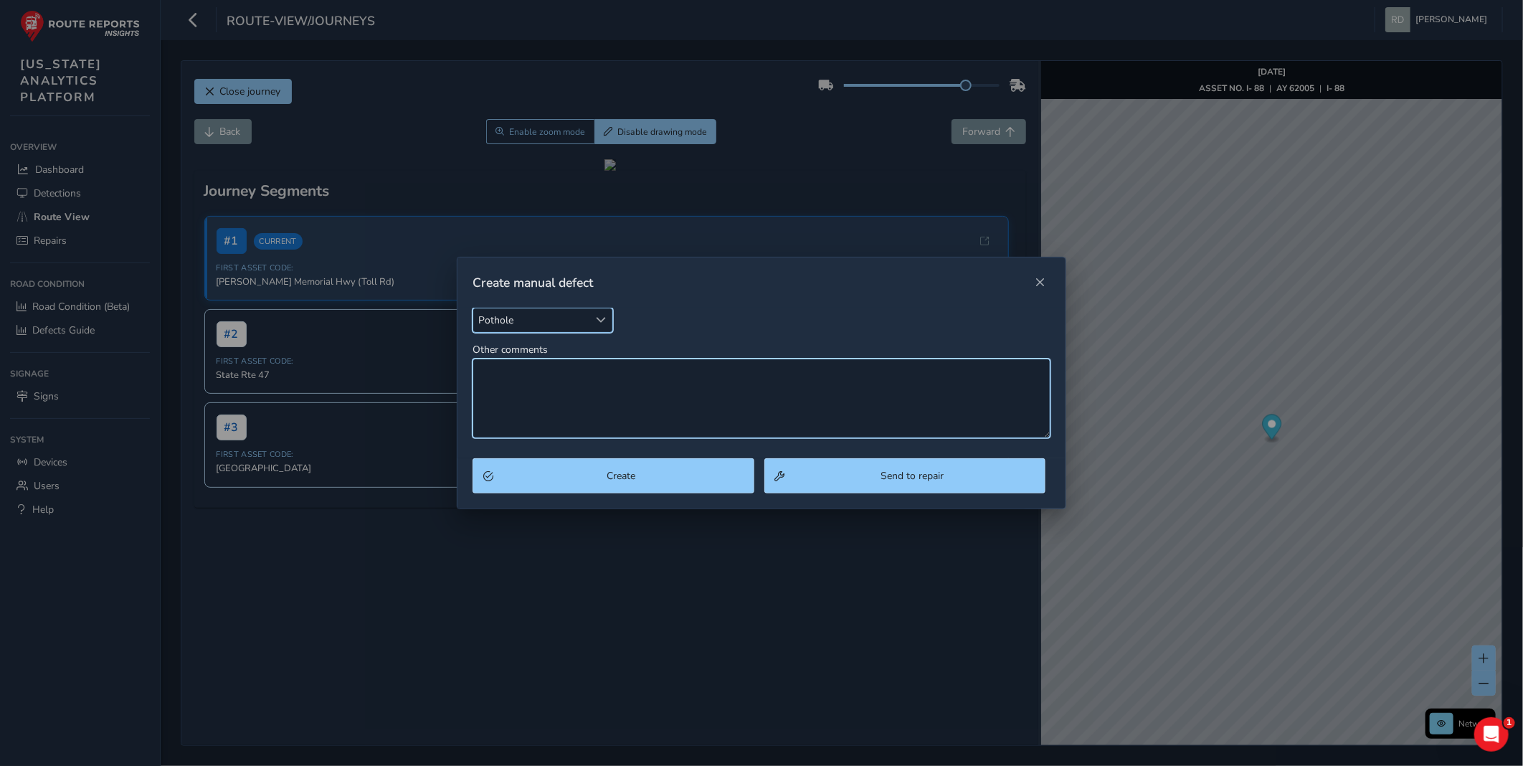
click at [553, 389] on textarea "Other comments" at bounding box center [762, 399] width 578 height 80
type textarea "s"
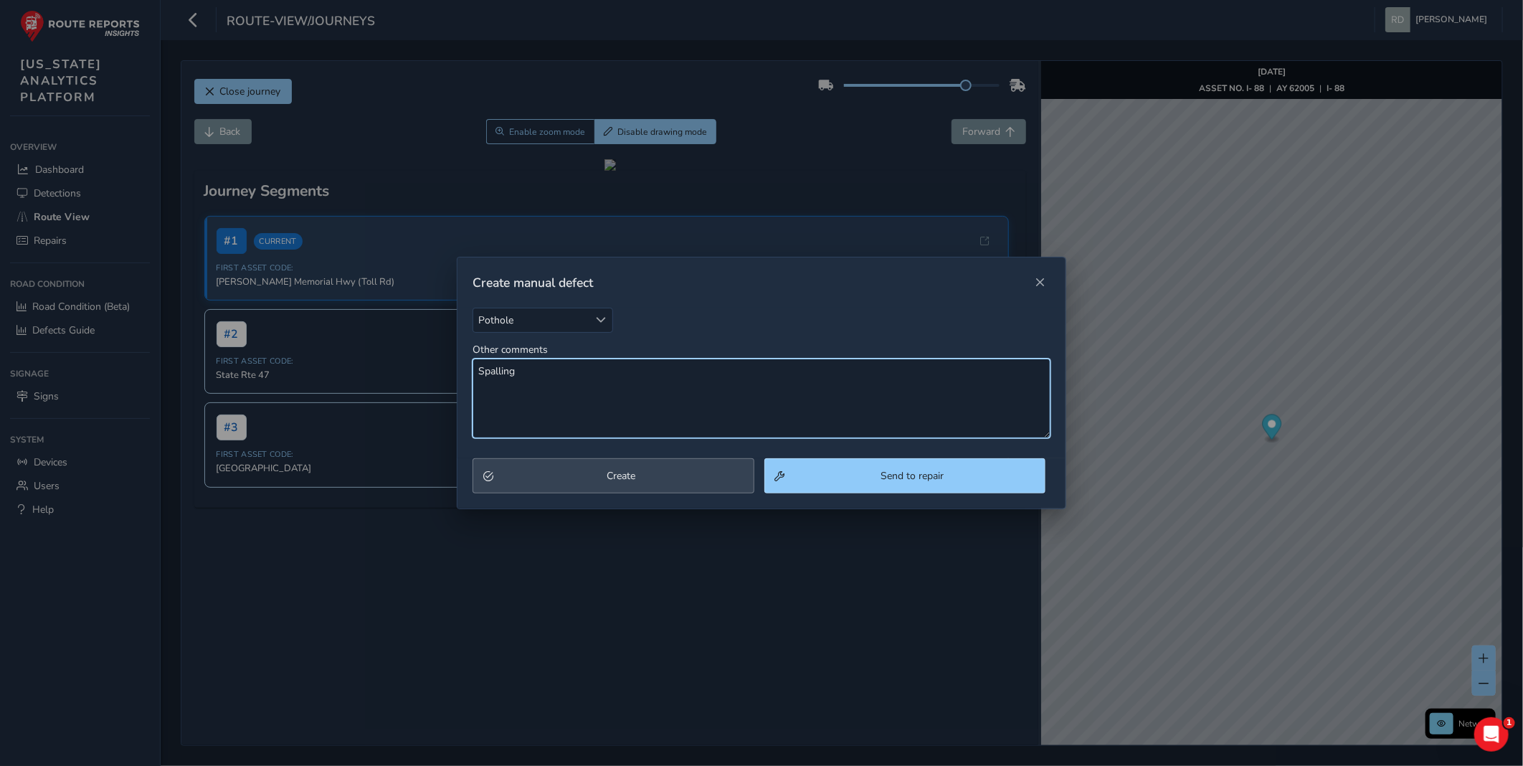
type textarea "Spalling"
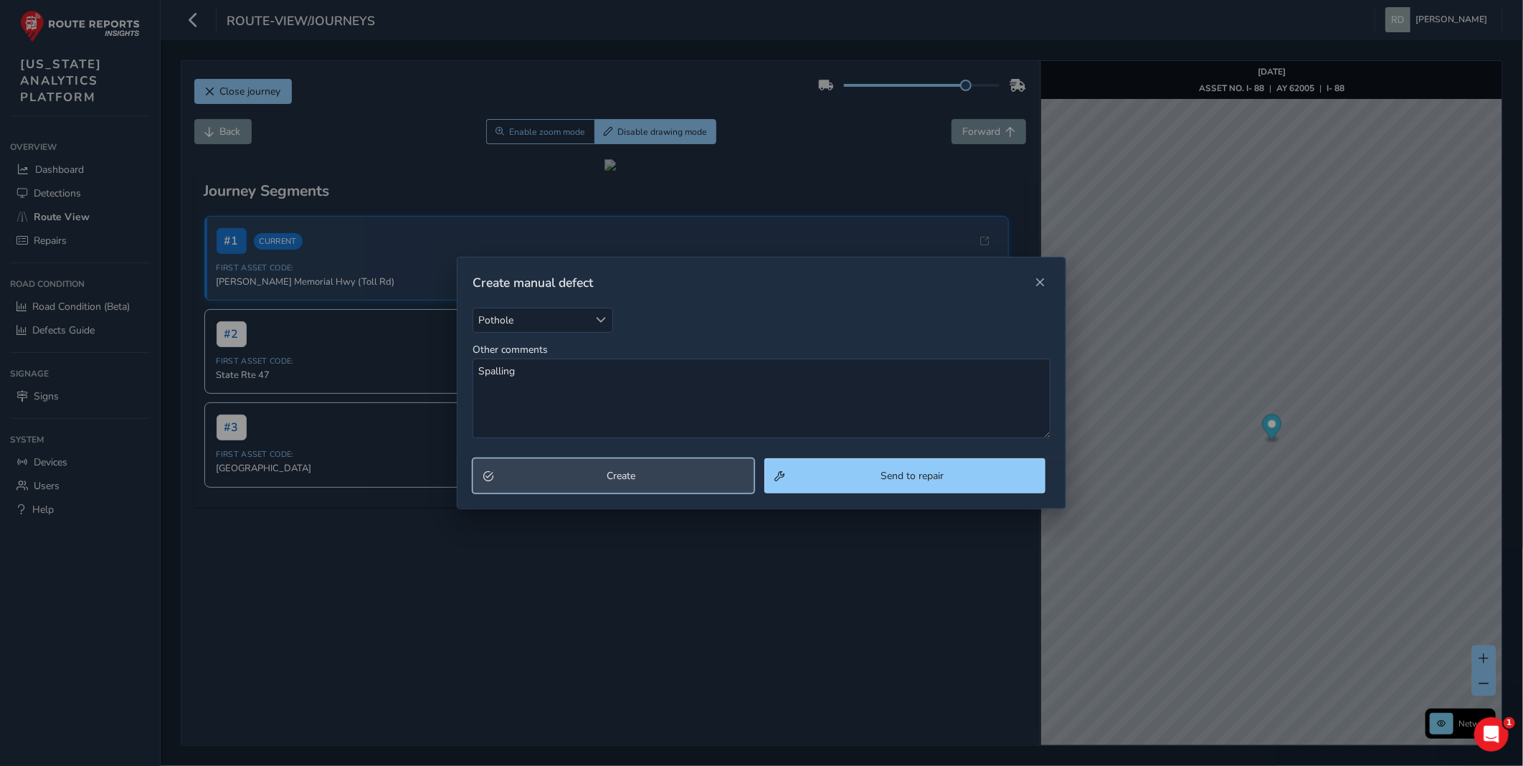
click at [577, 476] on span "Create" at bounding box center [620, 476] width 245 height 14
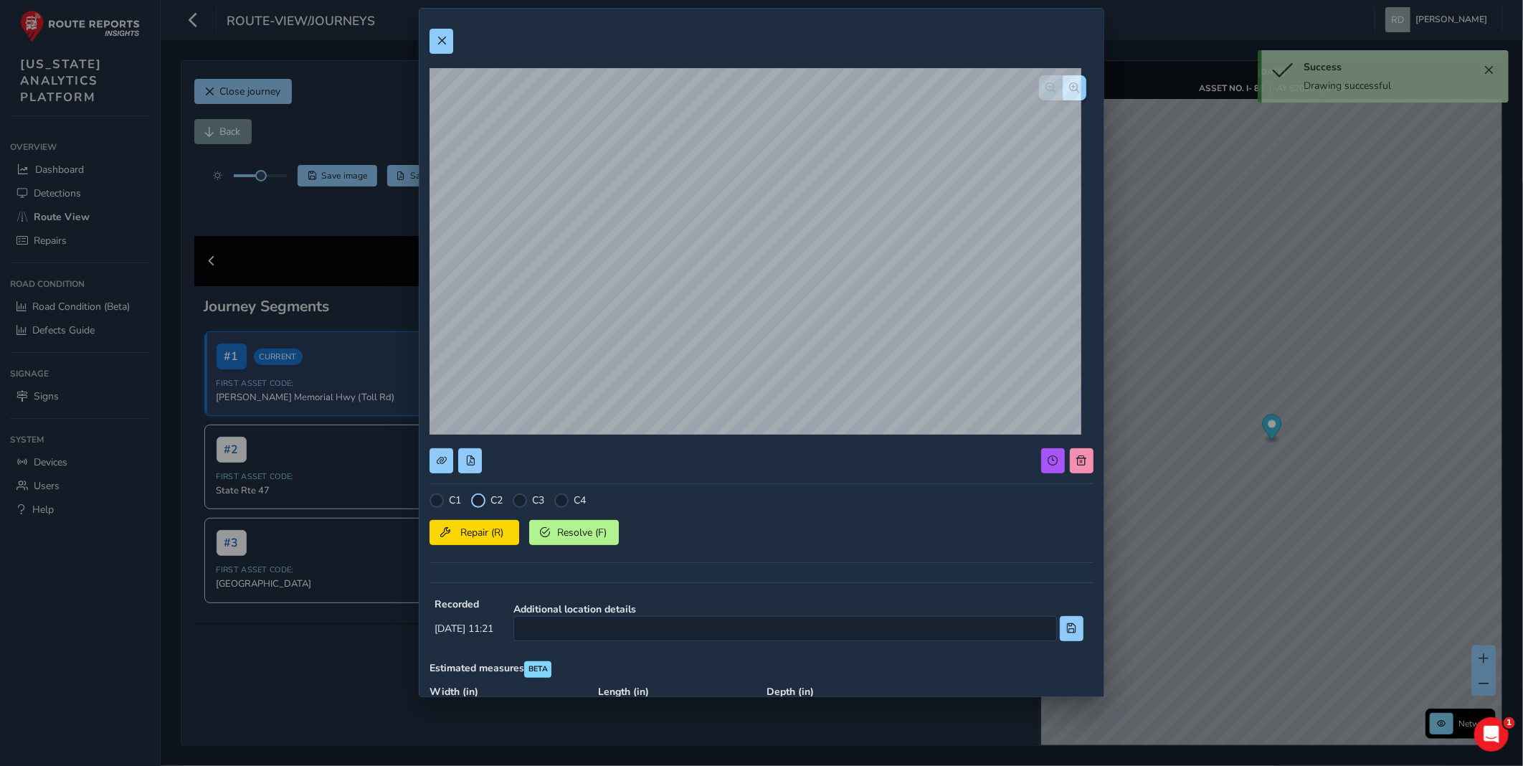
click at [478, 503] on div at bounding box center [478, 500] width 14 height 14
click at [492, 537] on span "Repair (R)" at bounding box center [481, 533] width 53 height 14
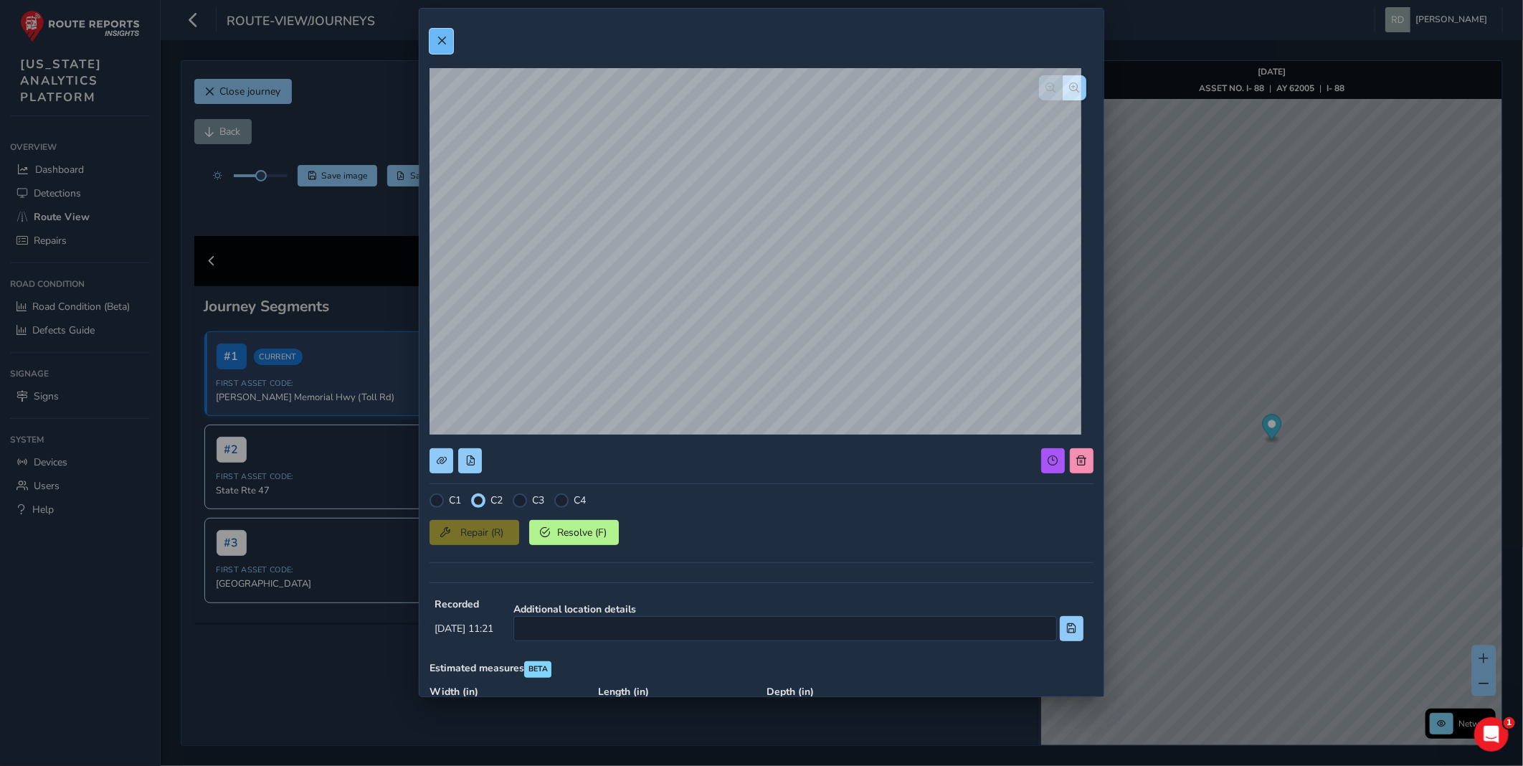
click at [445, 36] on span at bounding box center [442, 41] width 10 height 10
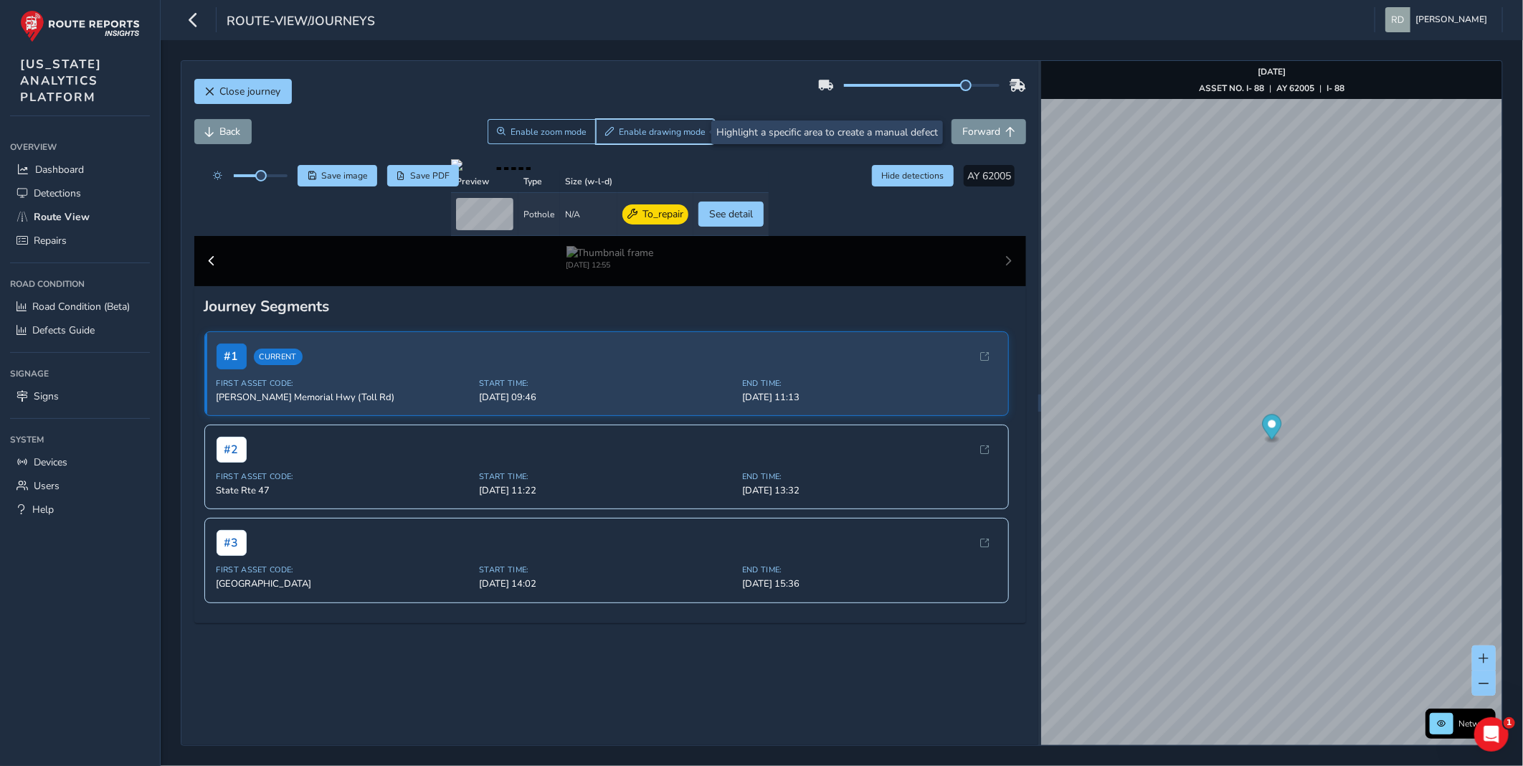
click at [676, 124] on button "Enable drawing mode" at bounding box center [656, 131] width 120 height 25
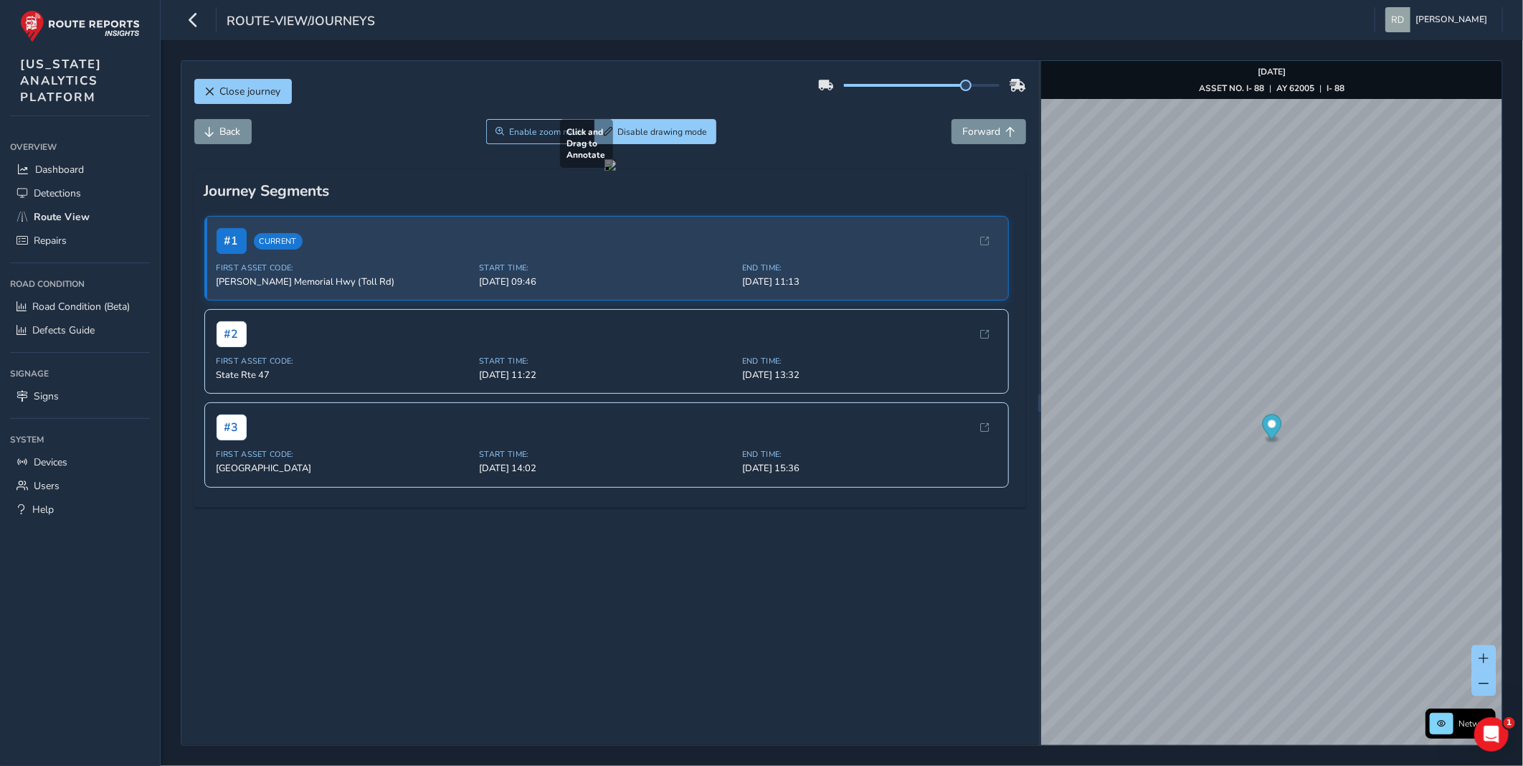
drag, startPoint x: 312, startPoint y: 441, endPoint x: 559, endPoint y: 455, distance: 247.9
click at [605, 171] on div at bounding box center [610, 164] width 11 height 11
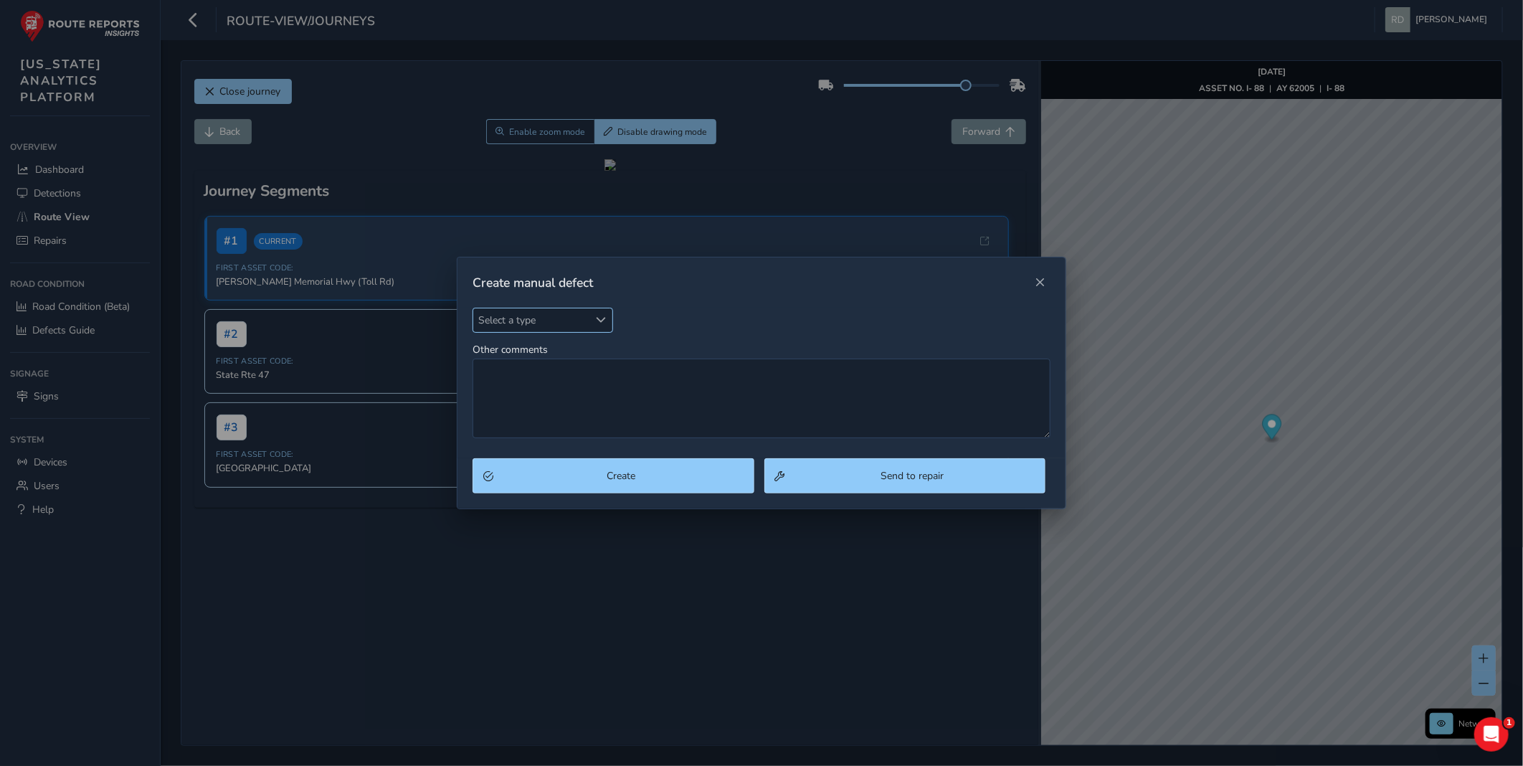
click at [567, 330] on span "Select a type" at bounding box center [530, 320] width 115 height 24
type input "pot"
click at [512, 378] on li "Pothole" at bounding box center [557, 386] width 169 height 24
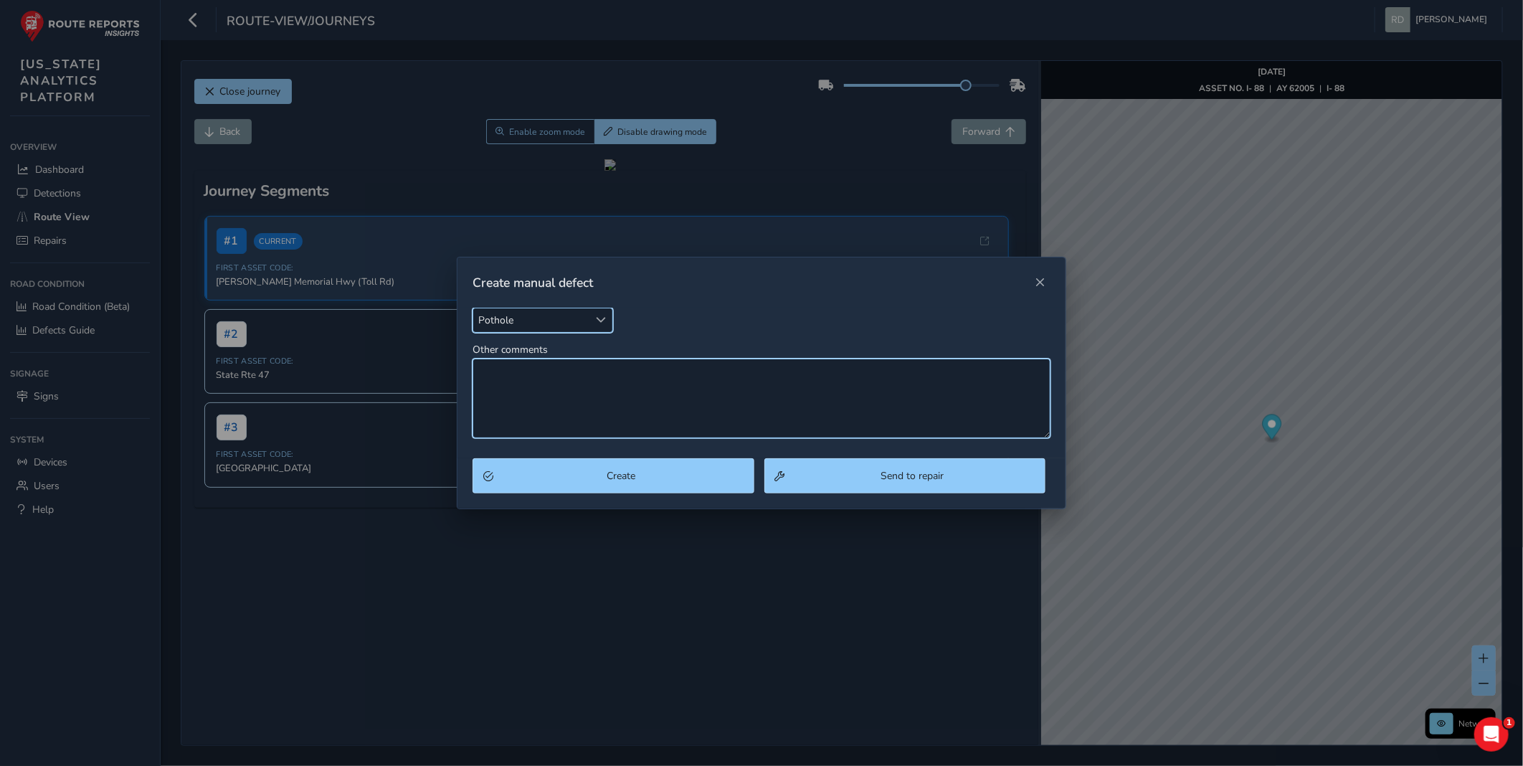
click at [515, 378] on textarea "Other comments" at bounding box center [762, 399] width 578 height 80
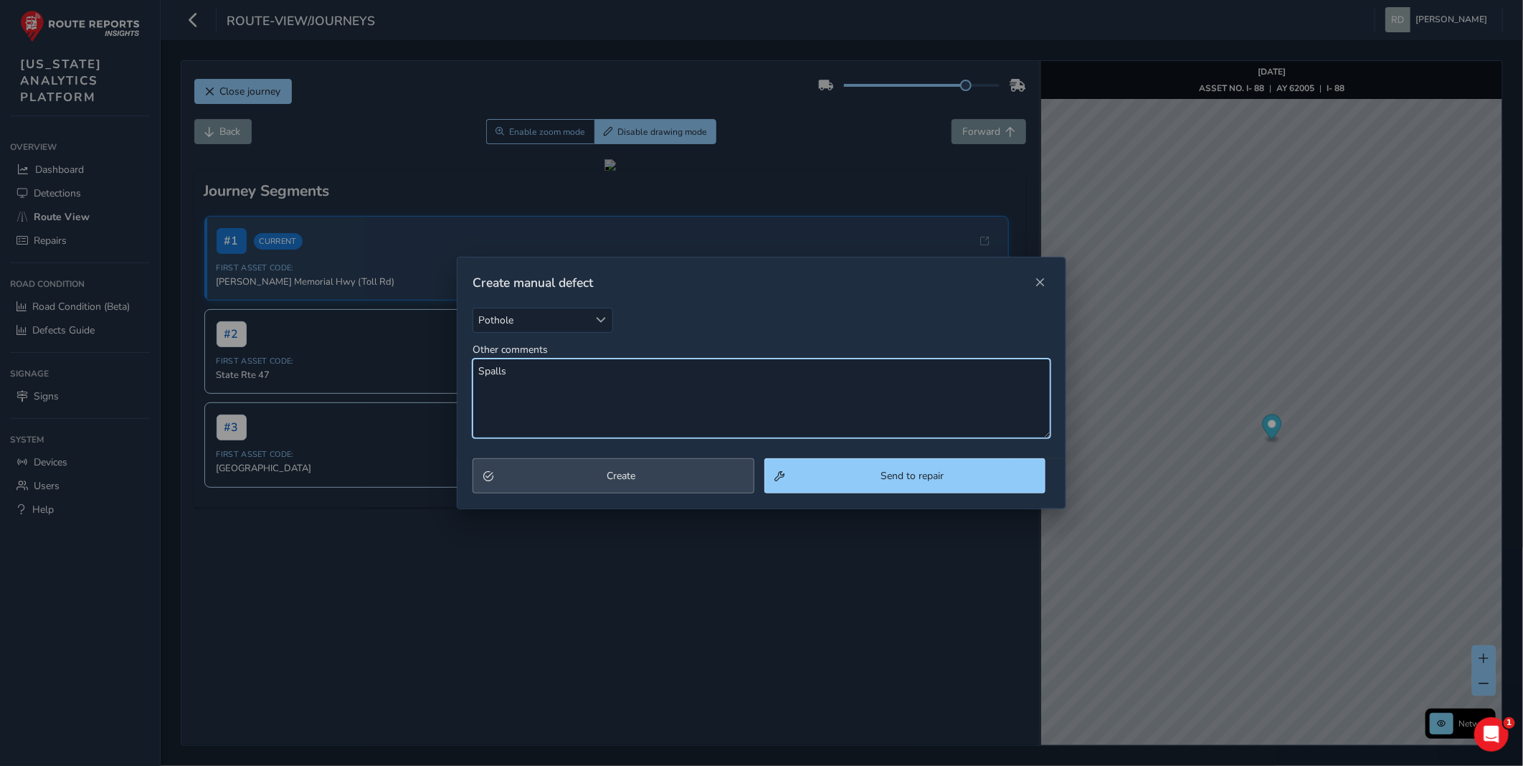
type textarea "Spalls"
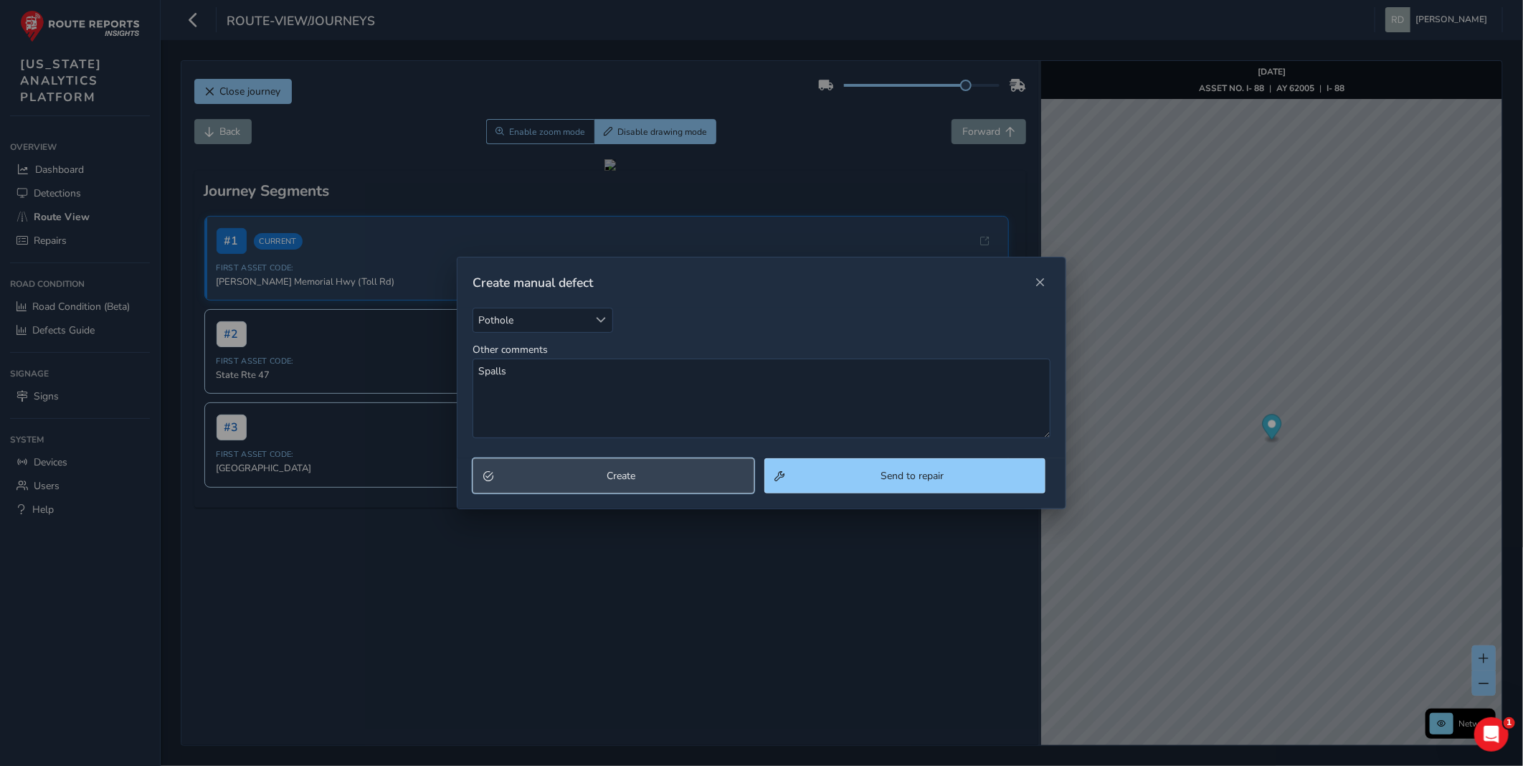
click at [658, 483] on button "Create" at bounding box center [613, 475] width 281 height 35
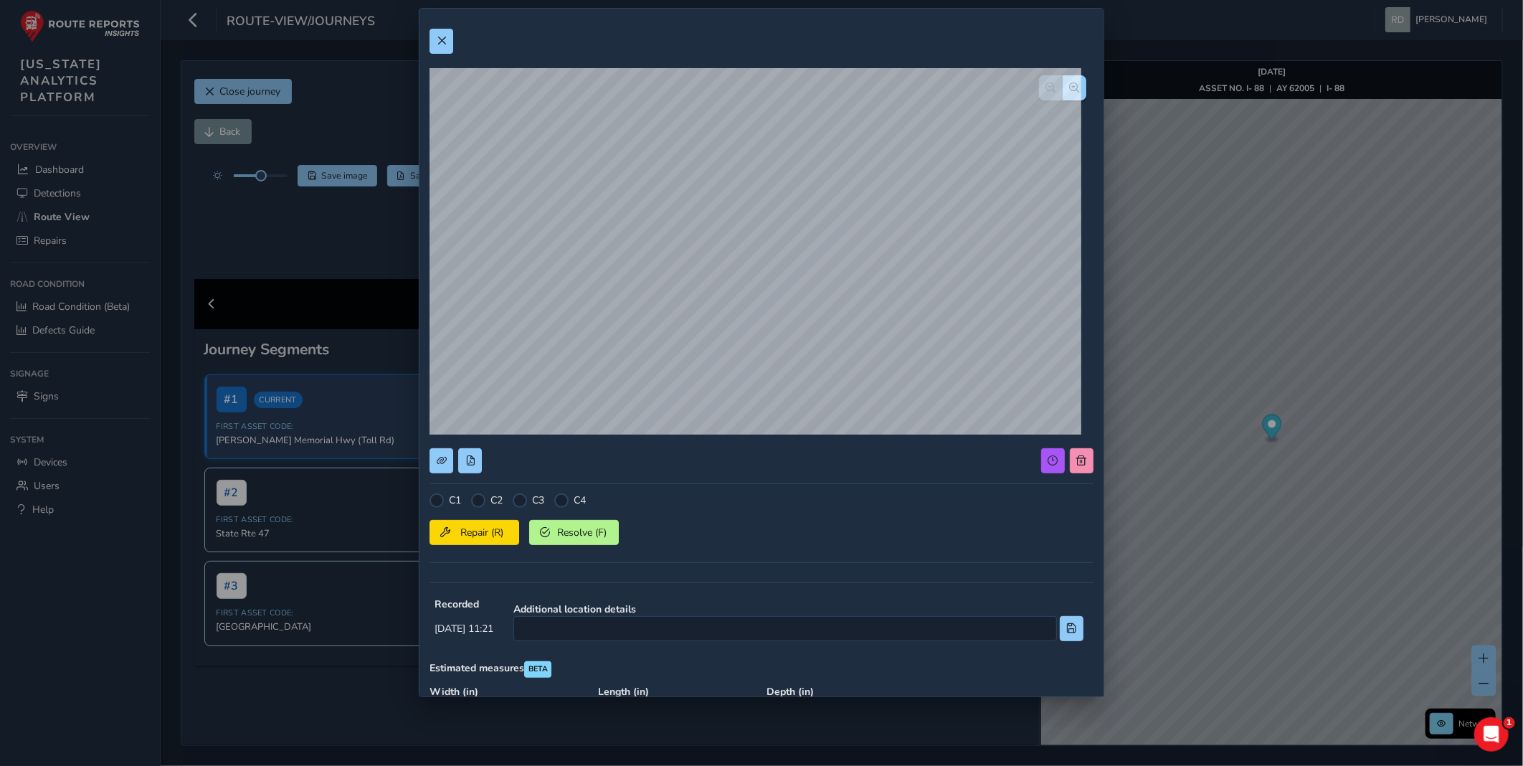
drag, startPoint x: 483, startPoint y: 503, endPoint x: 483, endPoint y: 524, distance: 20.8
click at [483, 503] on div at bounding box center [478, 500] width 14 height 14
click at [485, 532] on span "Repair (R)" at bounding box center [481, 533] width 53 height 14
click at [431, 47] on button at bounding box center [442, 41] width 24 height 25
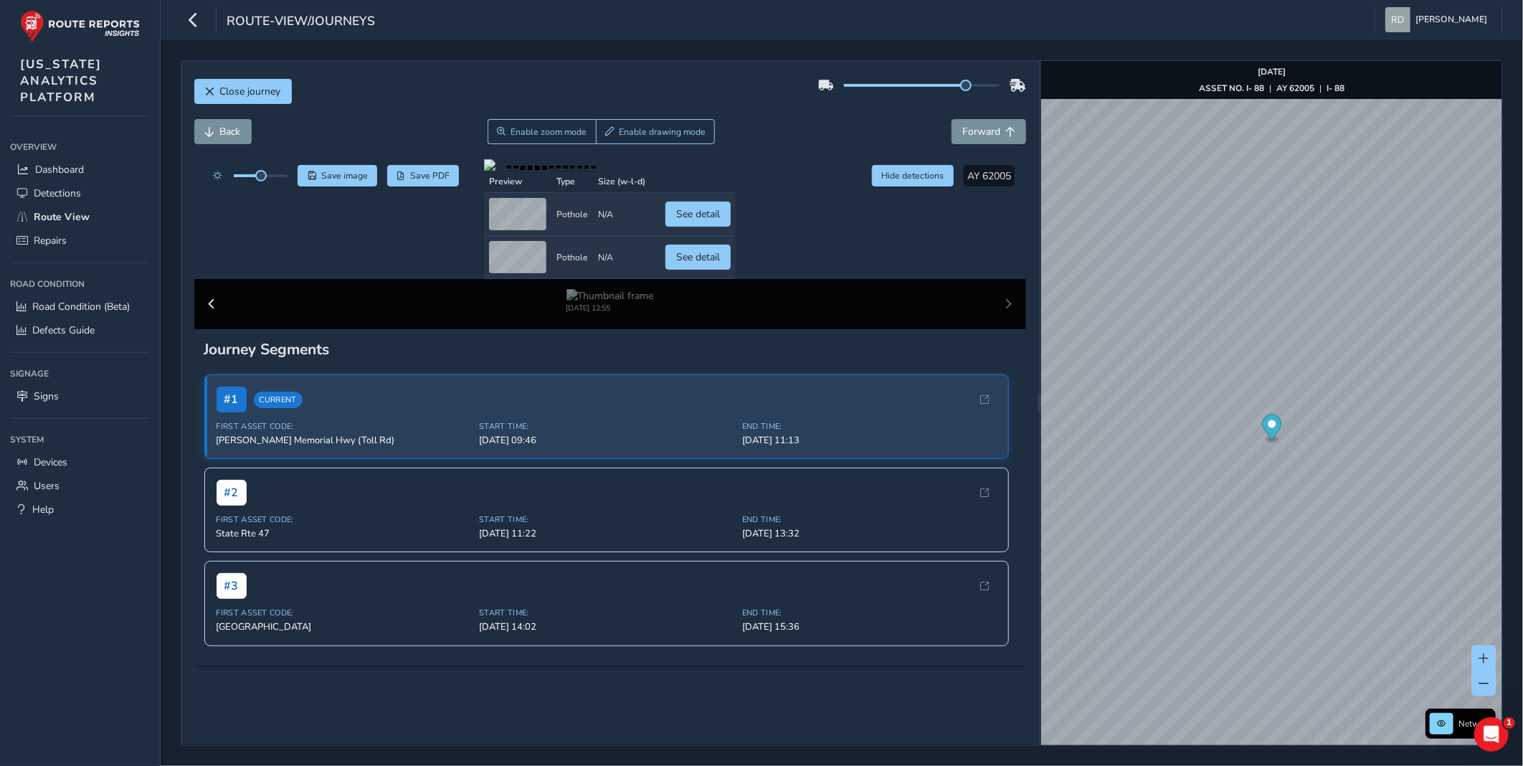
click at [823, 134] on div "Back Enable zoom mode Enable drawing mode Forward" at bounding box center [610, 131] width 832 height 25
